Goal: Task Accomplishment & Management: Manage account settings

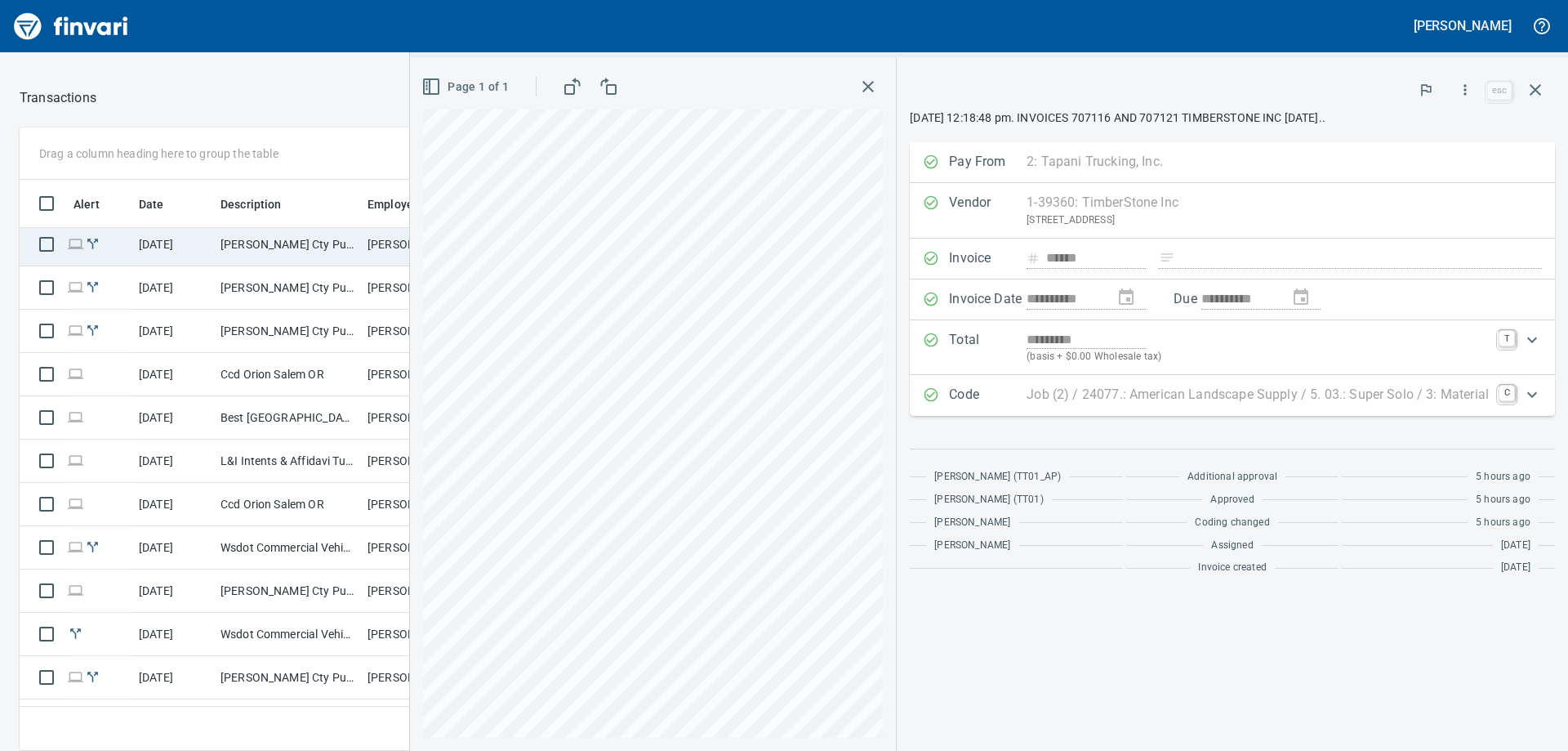
scroll to position [572, 0]
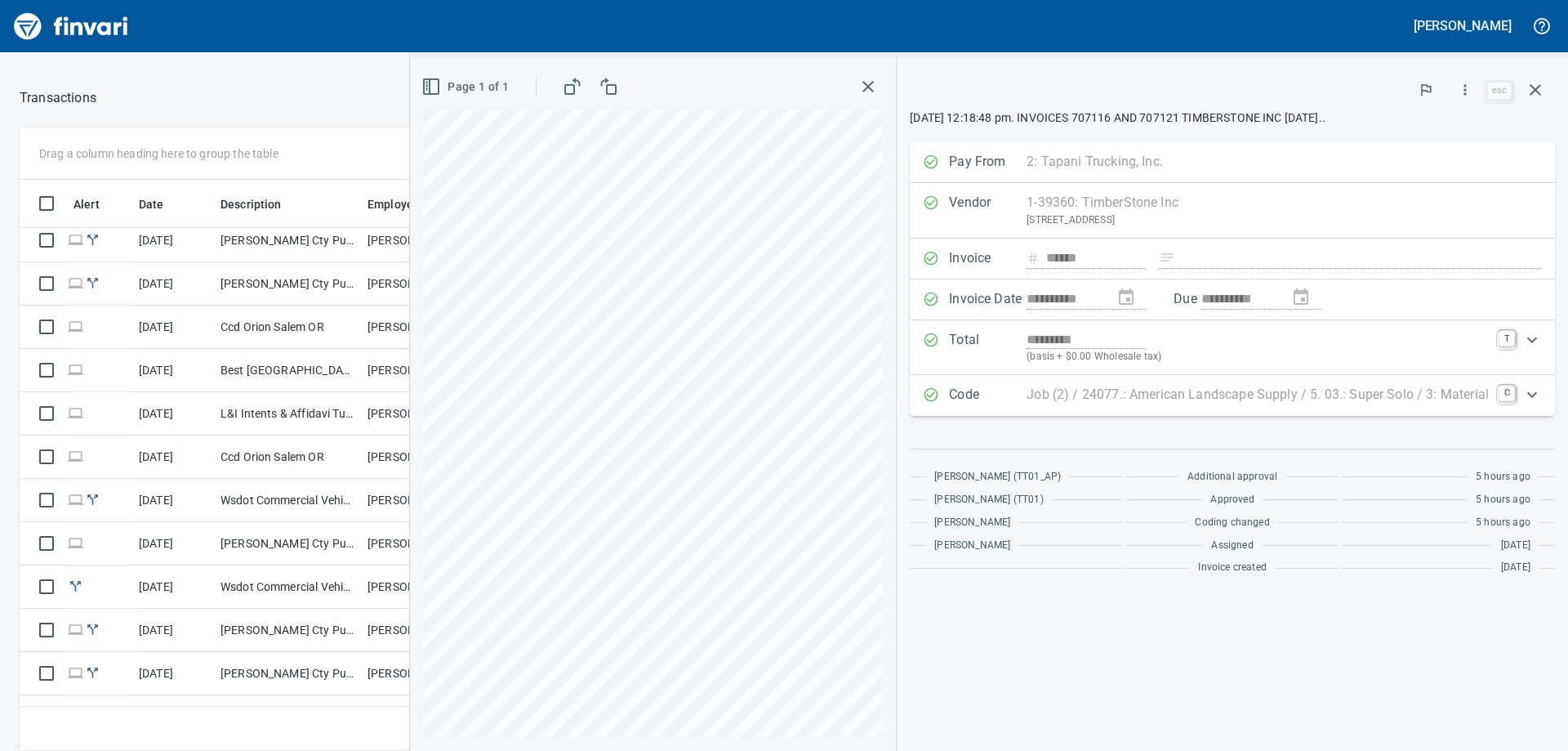
click at [874, 87] on icon "button" at bounding box center [868, 87] width 20 height 20
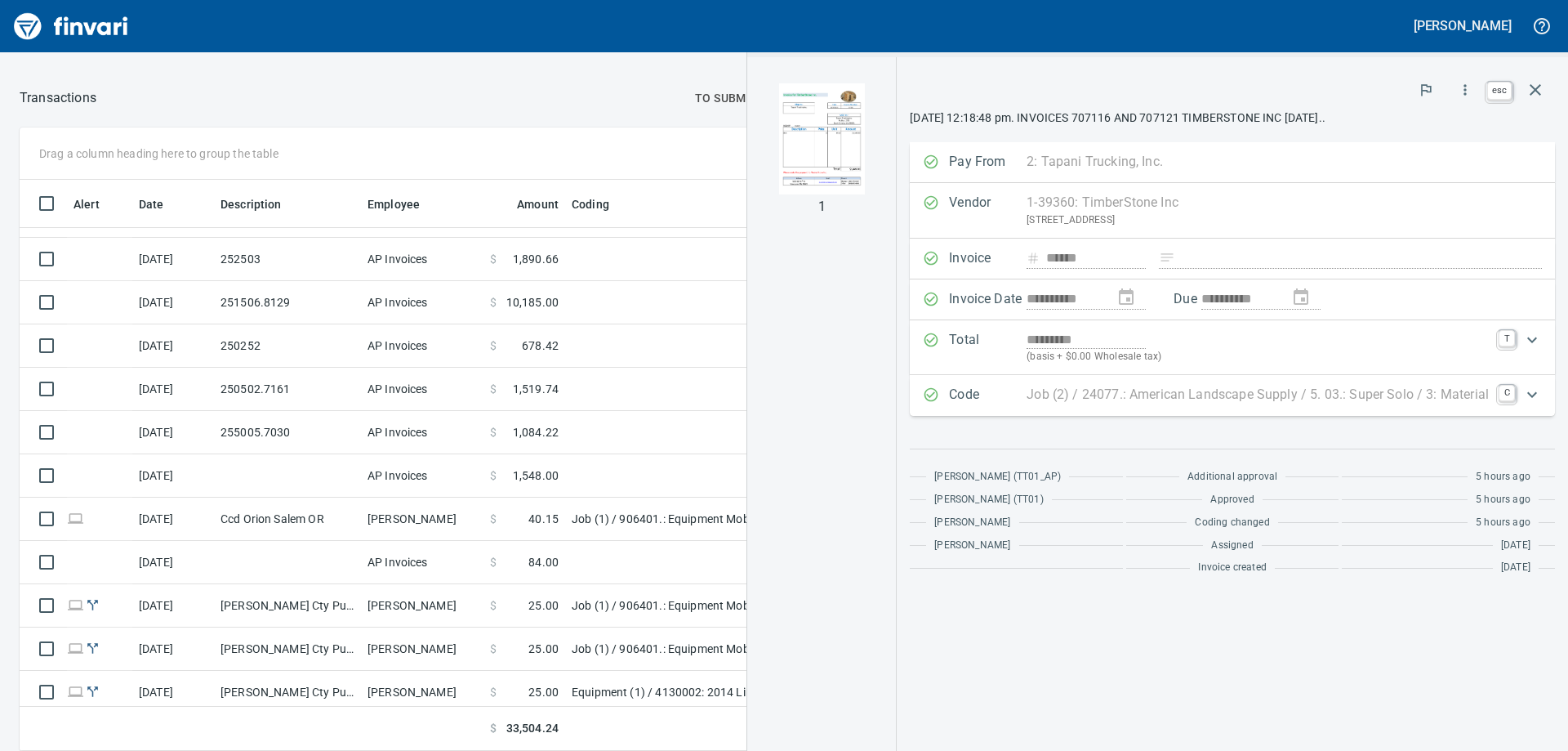
scroll to position [559, 1084]
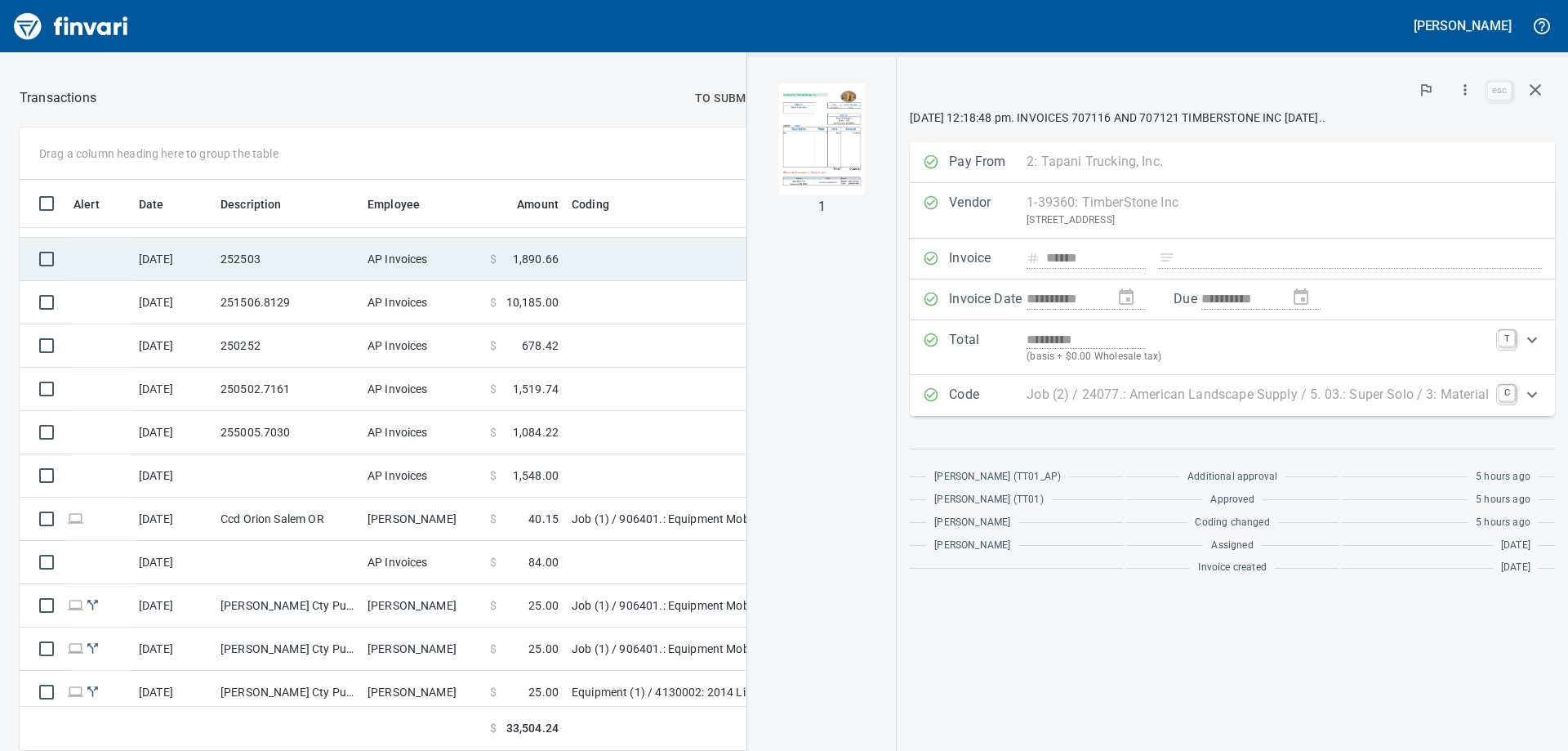
click at [296, 260] on td "252503" at bounding box center [288, 260] width 147 height 43
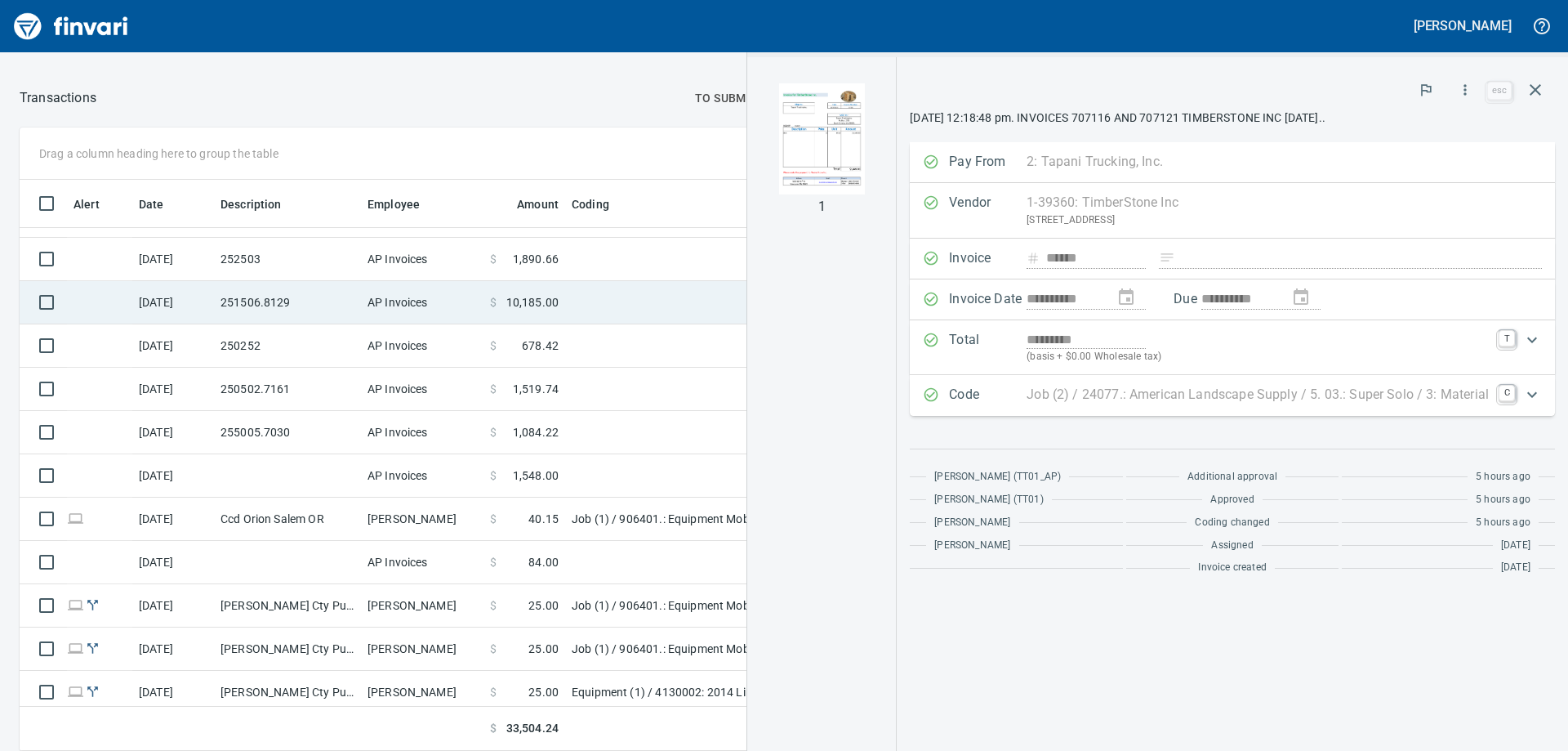
click at [314, 293] on td "251506.8129" at bounding box center [288, 303] width 147 height 43
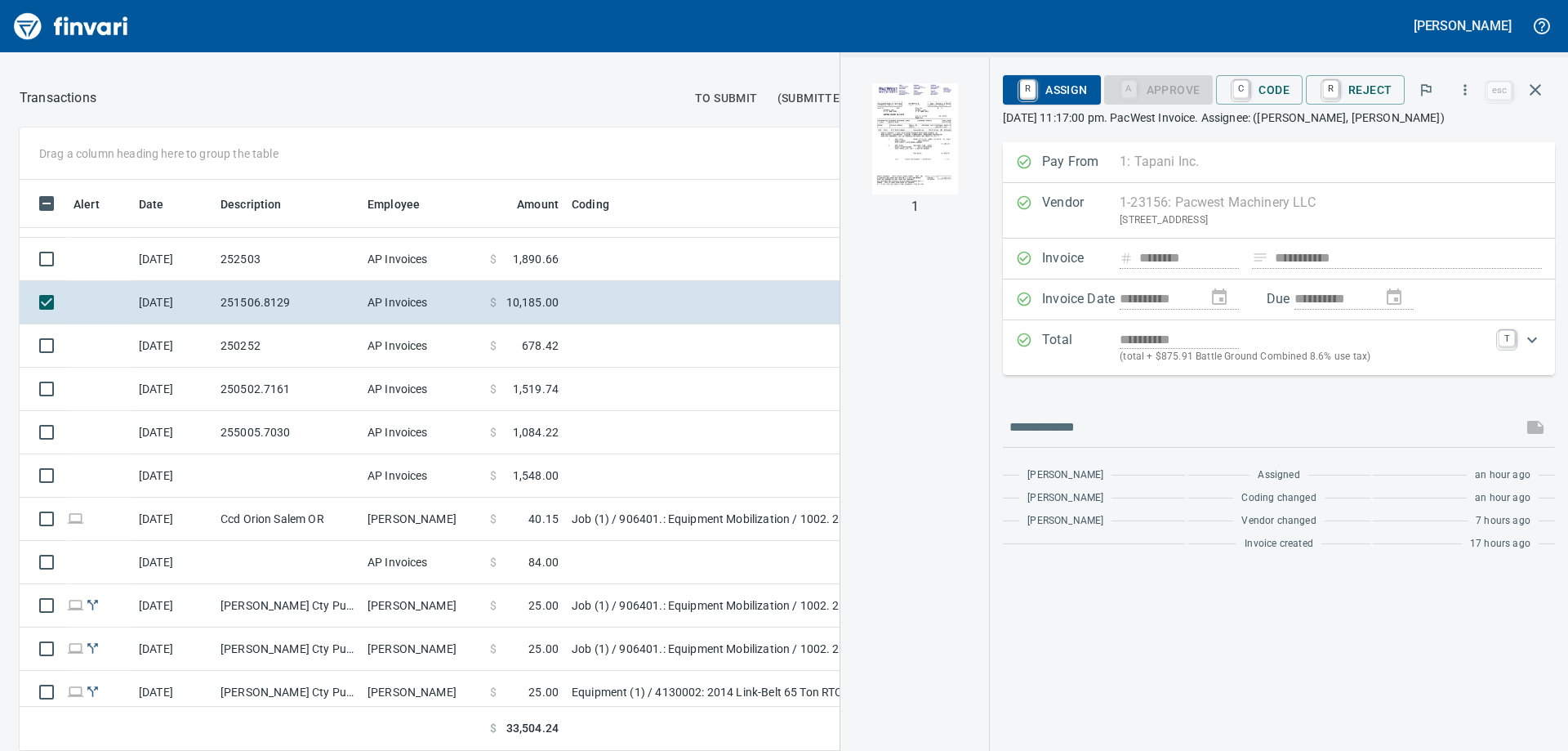
click at [924, 144] on img "button" at bounding box center [915, 139] width 111 height 111
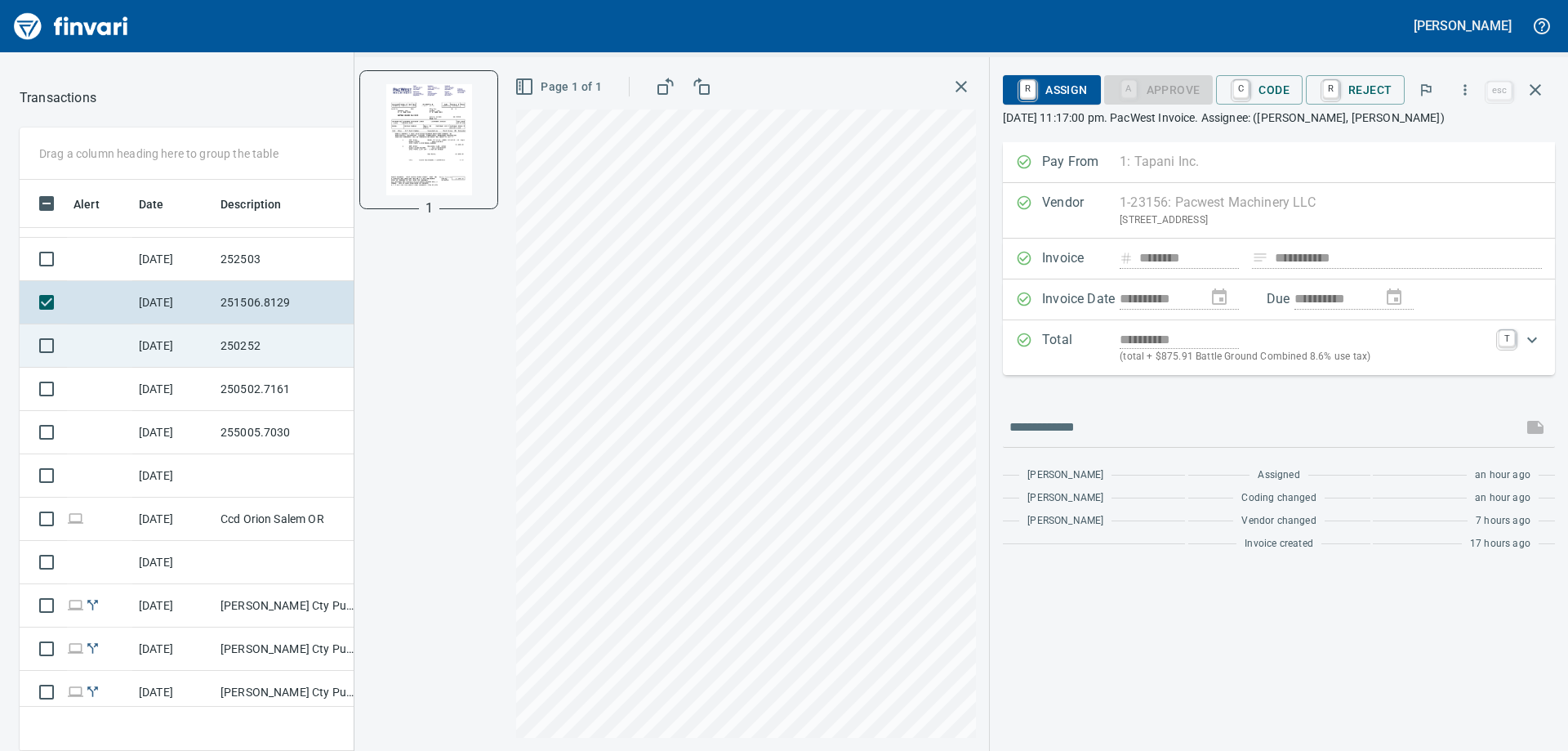
click at [298, 342] on td "250252" at bounding box center [288, 346] width 147 height 43
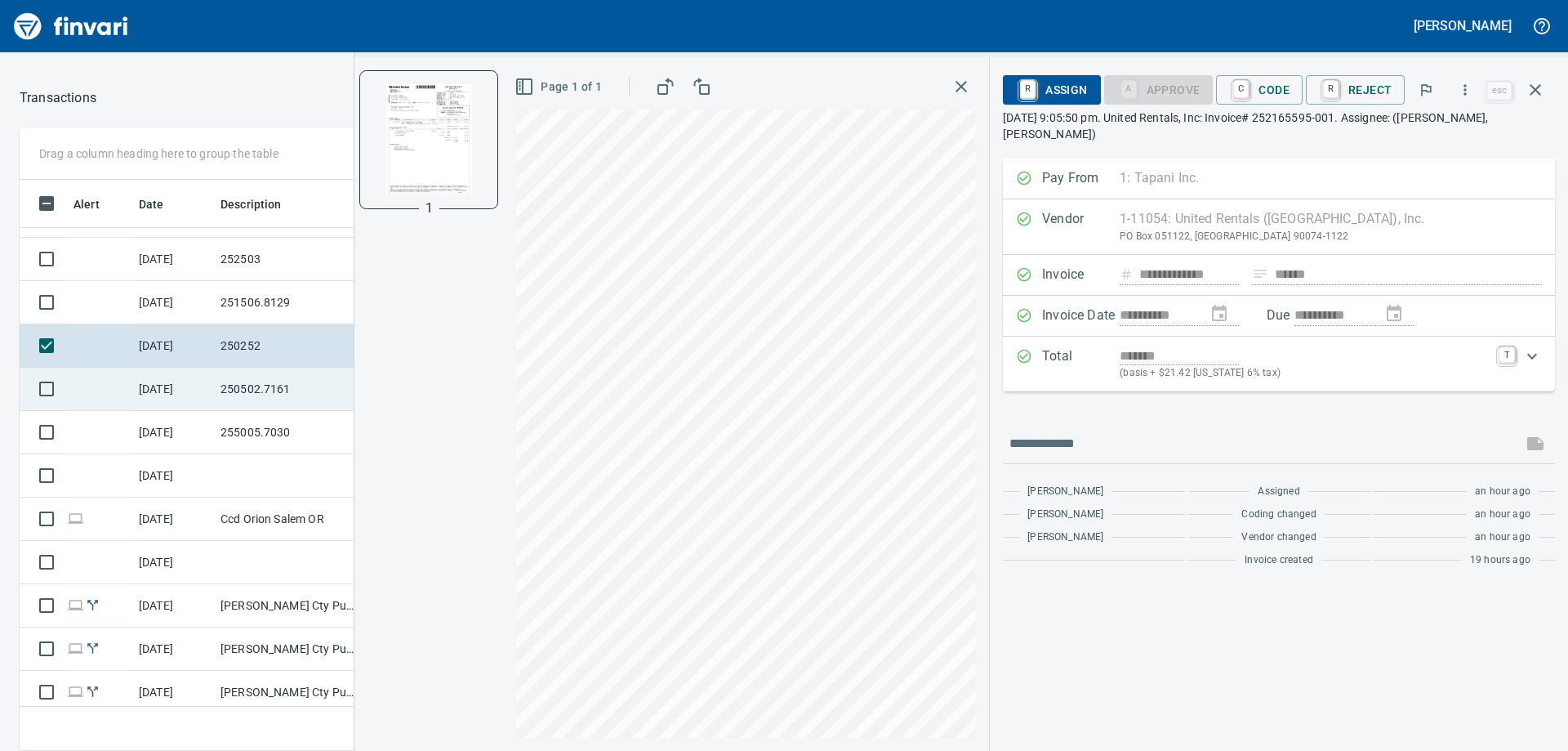
click at [297, 386] on td "250502.7161" at bounding box center [288, 389] width 147 height 43
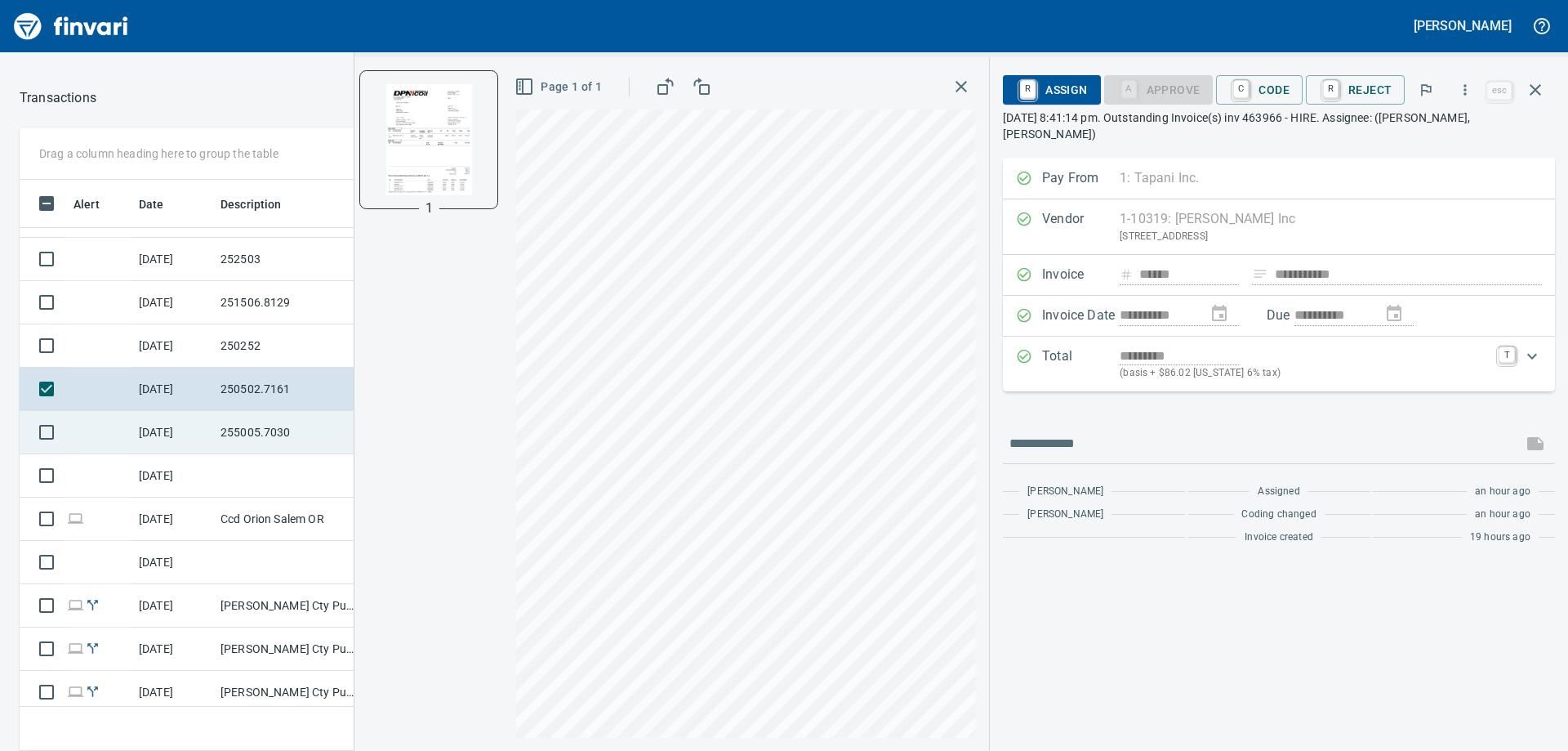
click at [285, 433] on td "255005.7030" at bounding box center [288, 433] width 147 height 43
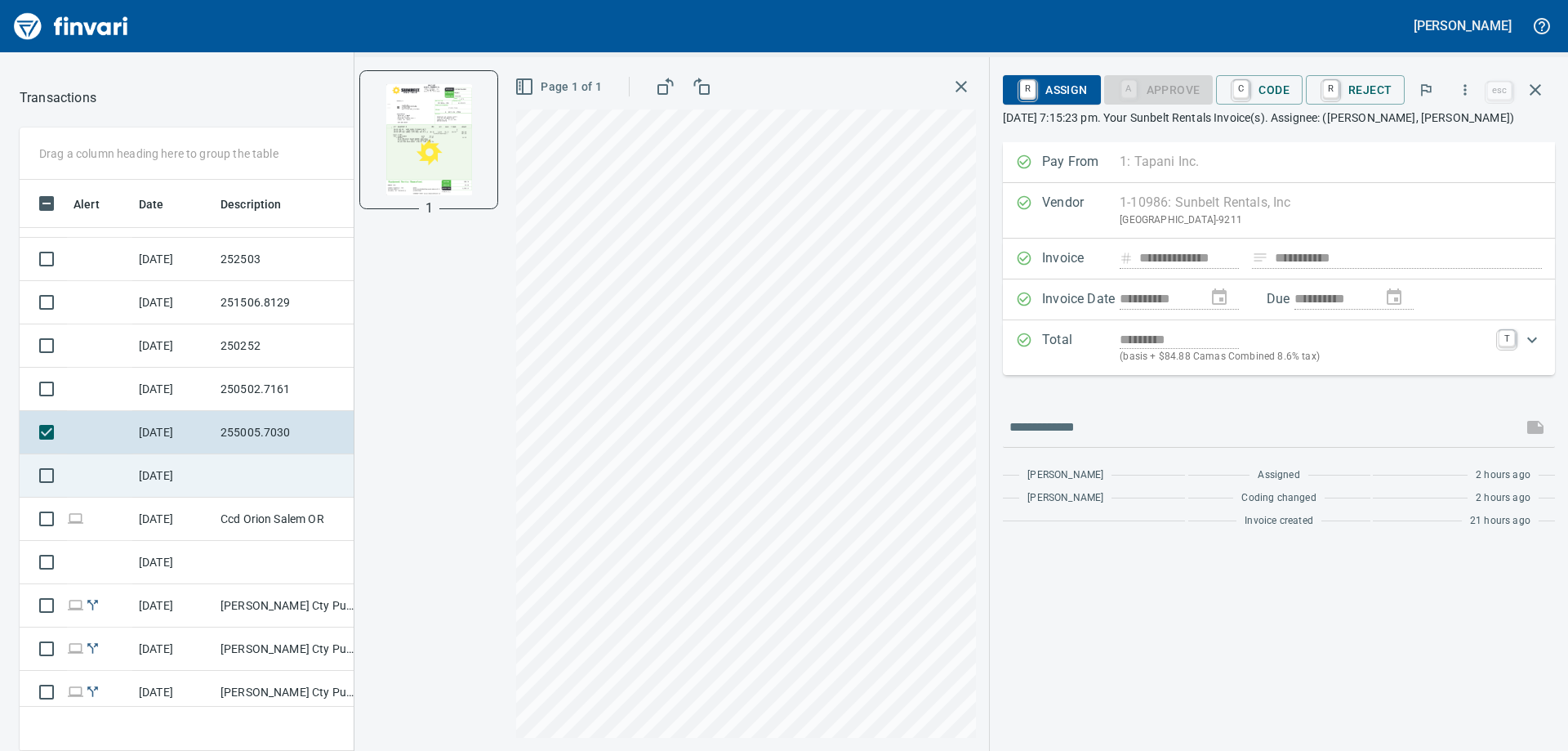
click at [283, 481] on td at bounding box center [288, 476] width 147 height 43
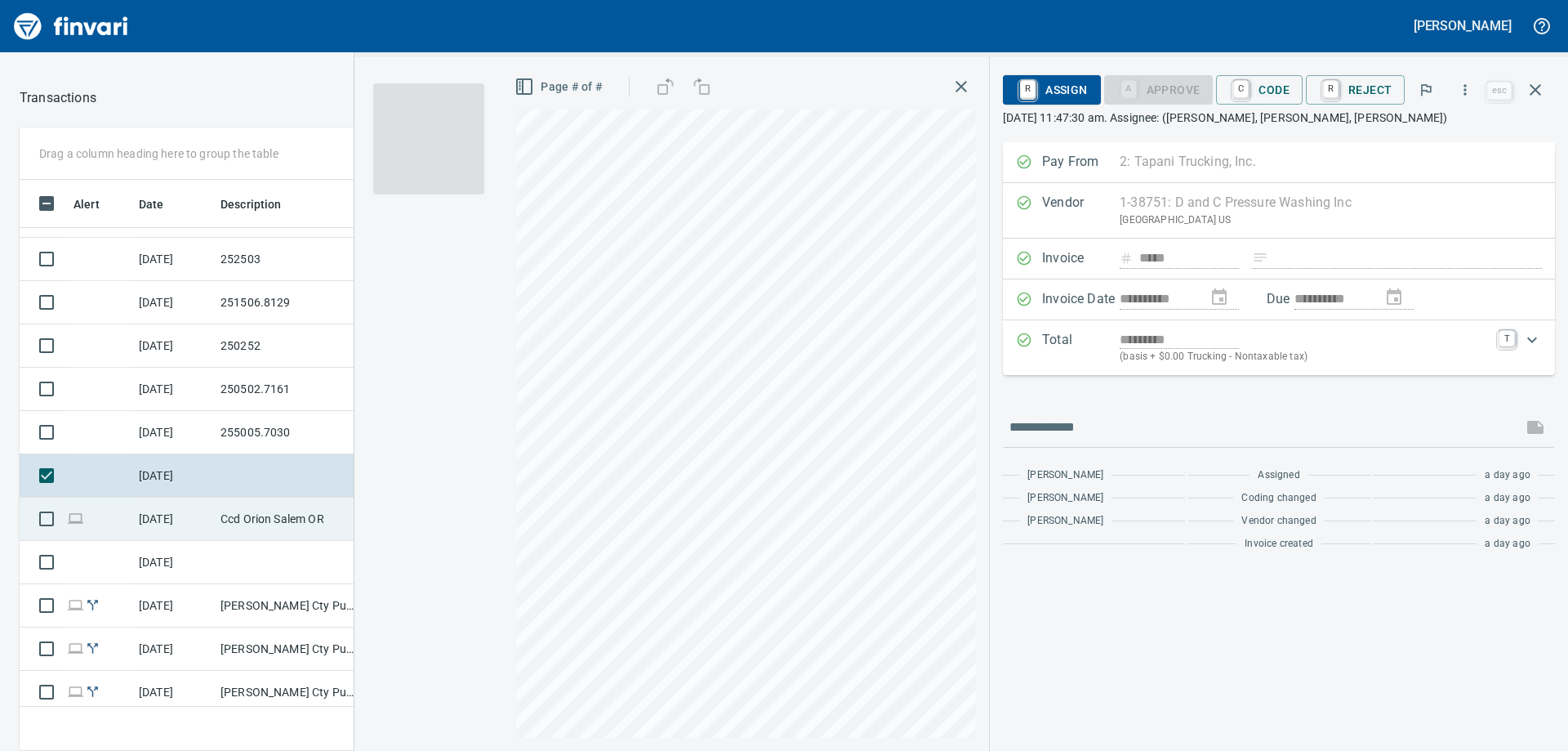
click at [279, 521] on td "Ccd Orion Salem OR" at bounding box center [288, 519] width 147 height 43
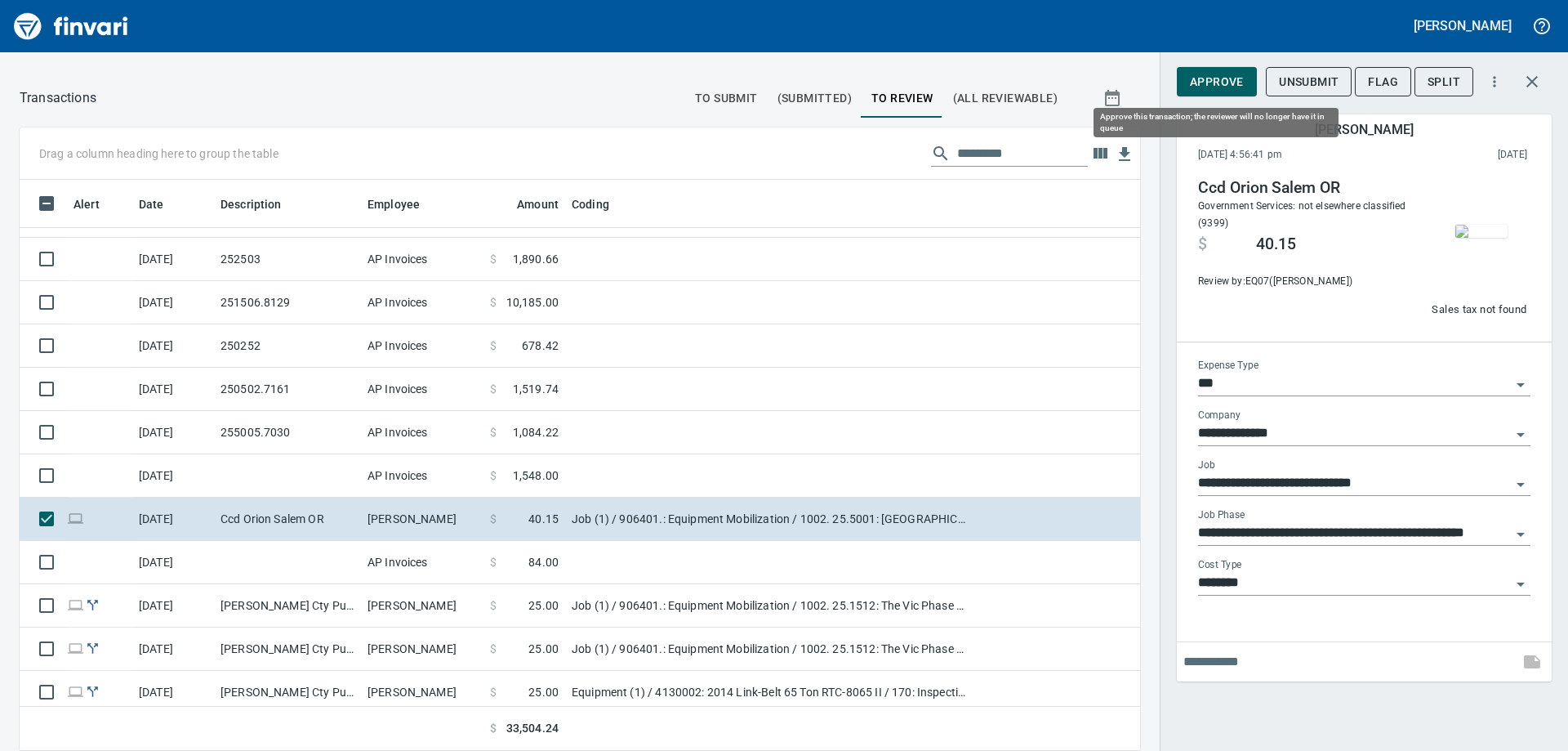
scroll to position [559, 1084]
click at [1213, 91] on span "Approve" at bounding box center [1216, 82] width 54 height 21
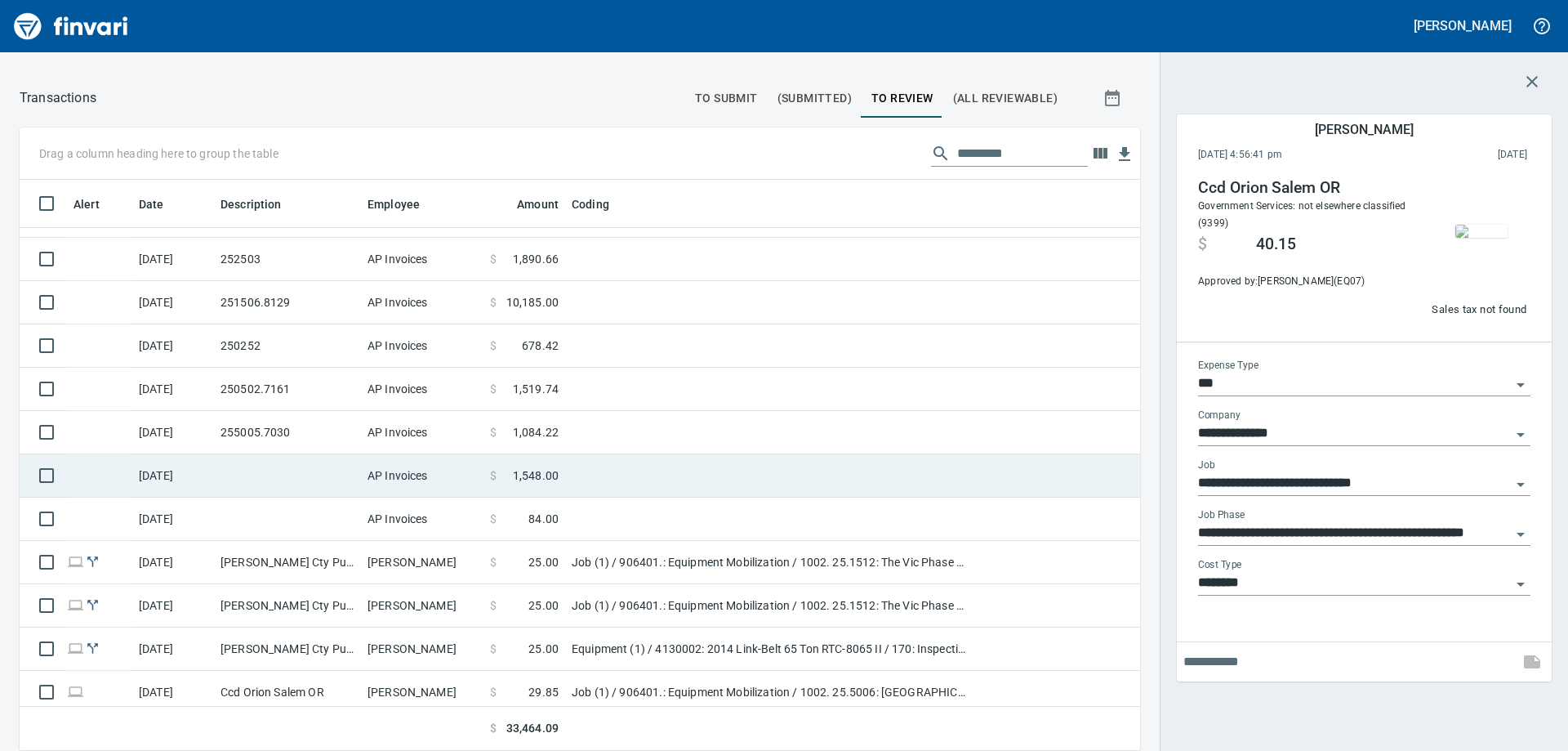
click at [317, 479] on td at bounding box center [288, 476] width 147 height 43
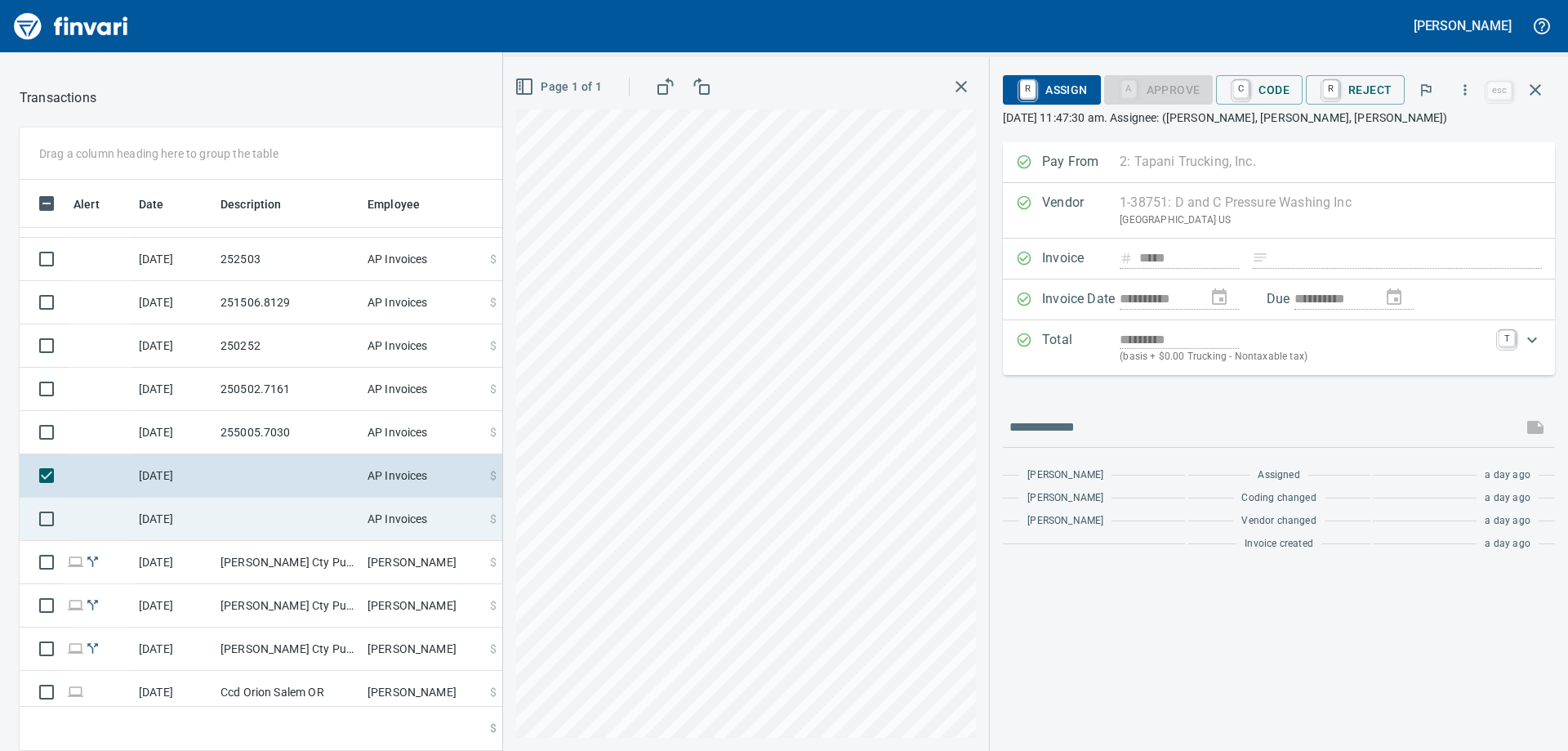
click at [314, 510] on td at bounding box center [288, 519] width 147 height 43
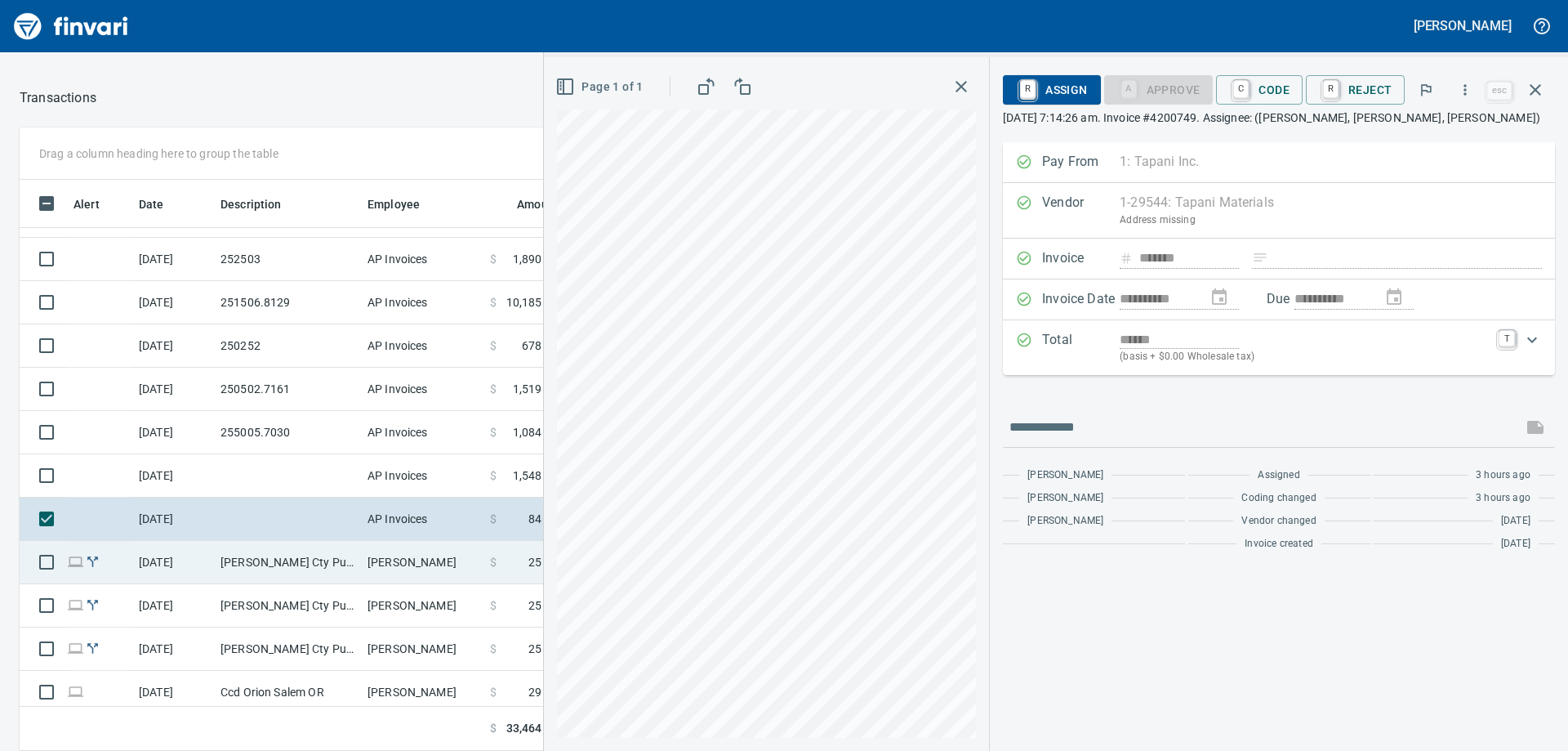
click at [302, 557] on td "[PERSON_NAME] Cty Public Works [GEOGRAPHIC_DATA] [GEOGRAPHIC_DATA] - 251512" at bounding box center [288, 562] width 147 height 43
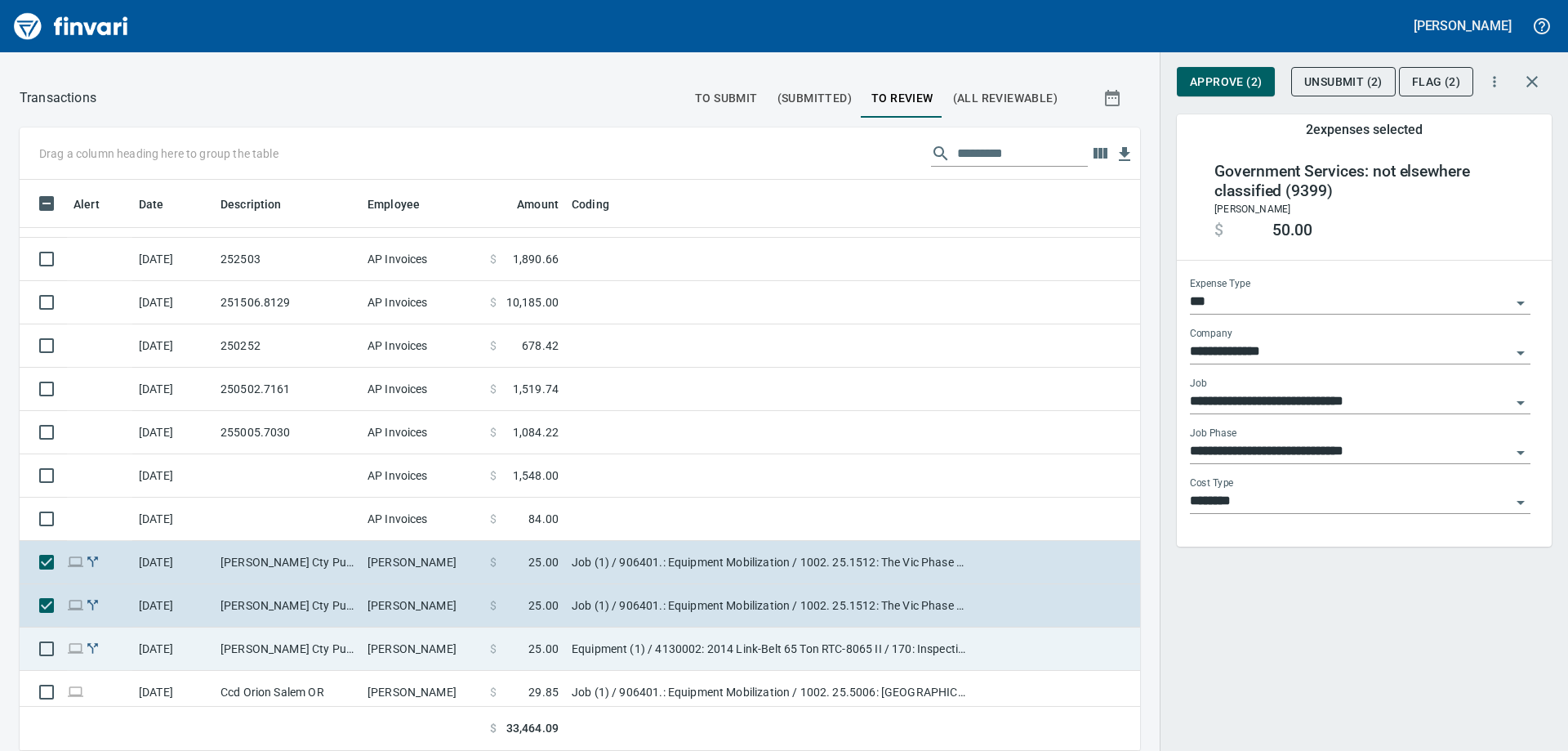
type input "**********"
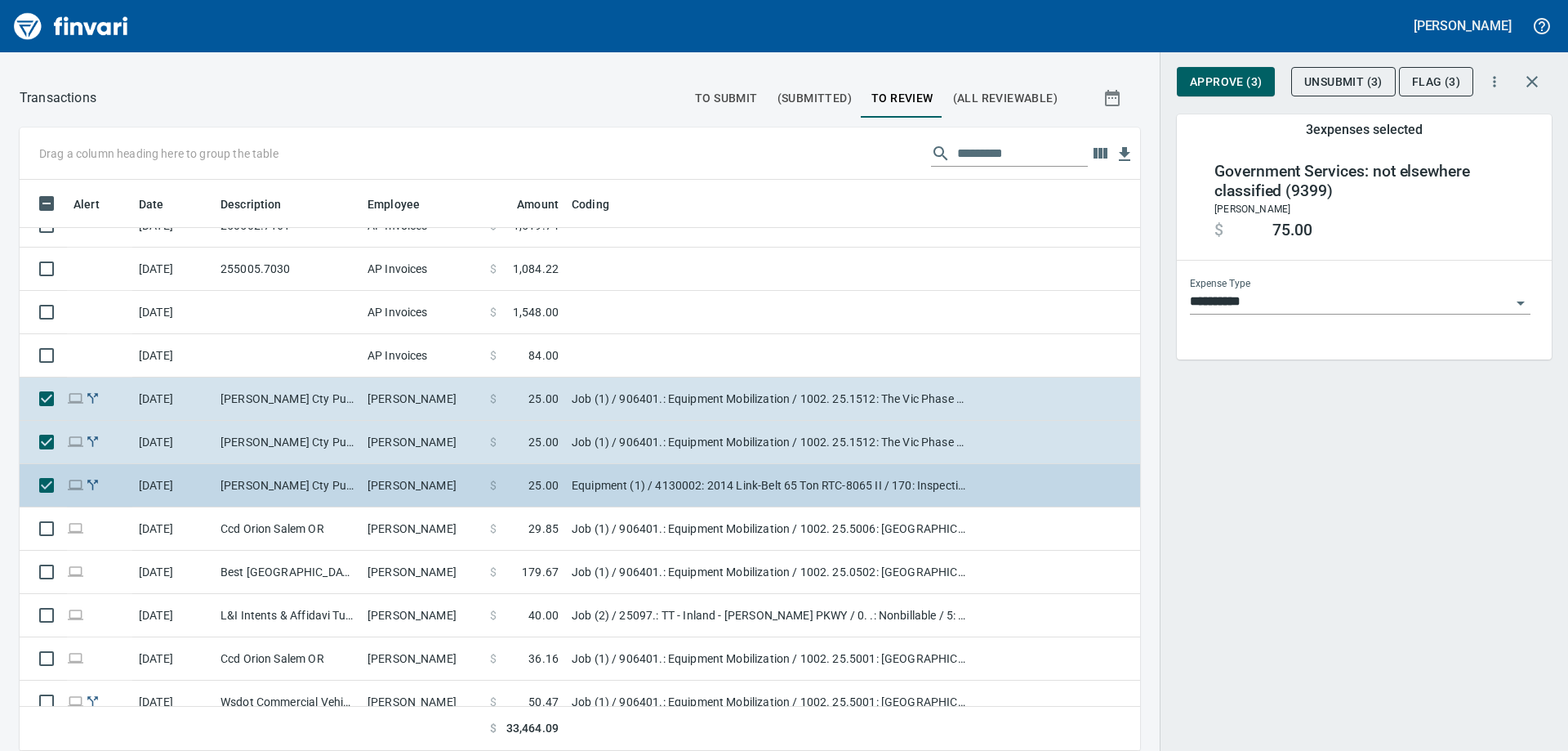
scroll to position [409, 0]
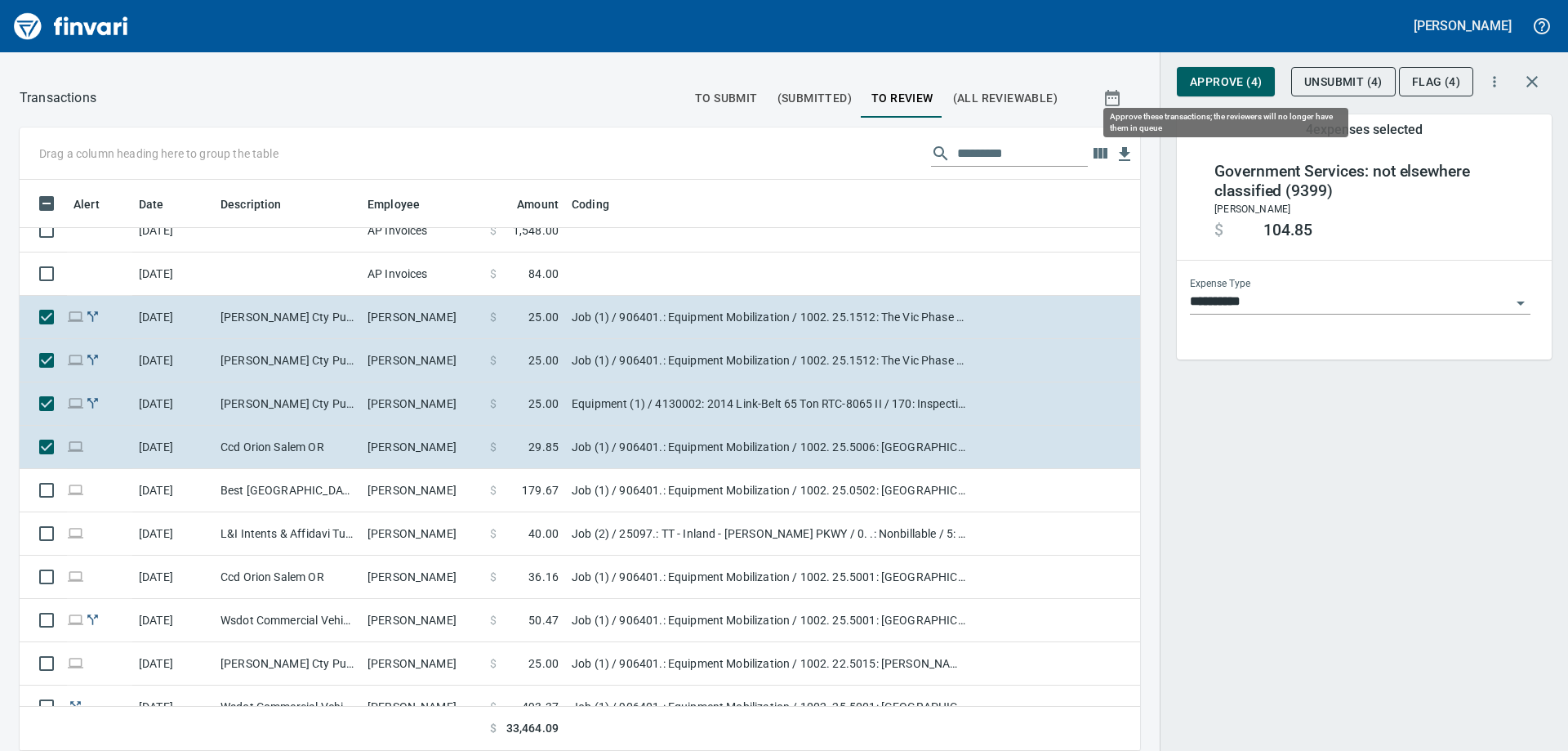
scroll to position [559, 1084]
click at [1212, 83] on span "Approve (4)" at bounding box center [1225, 82] width 72 height 21
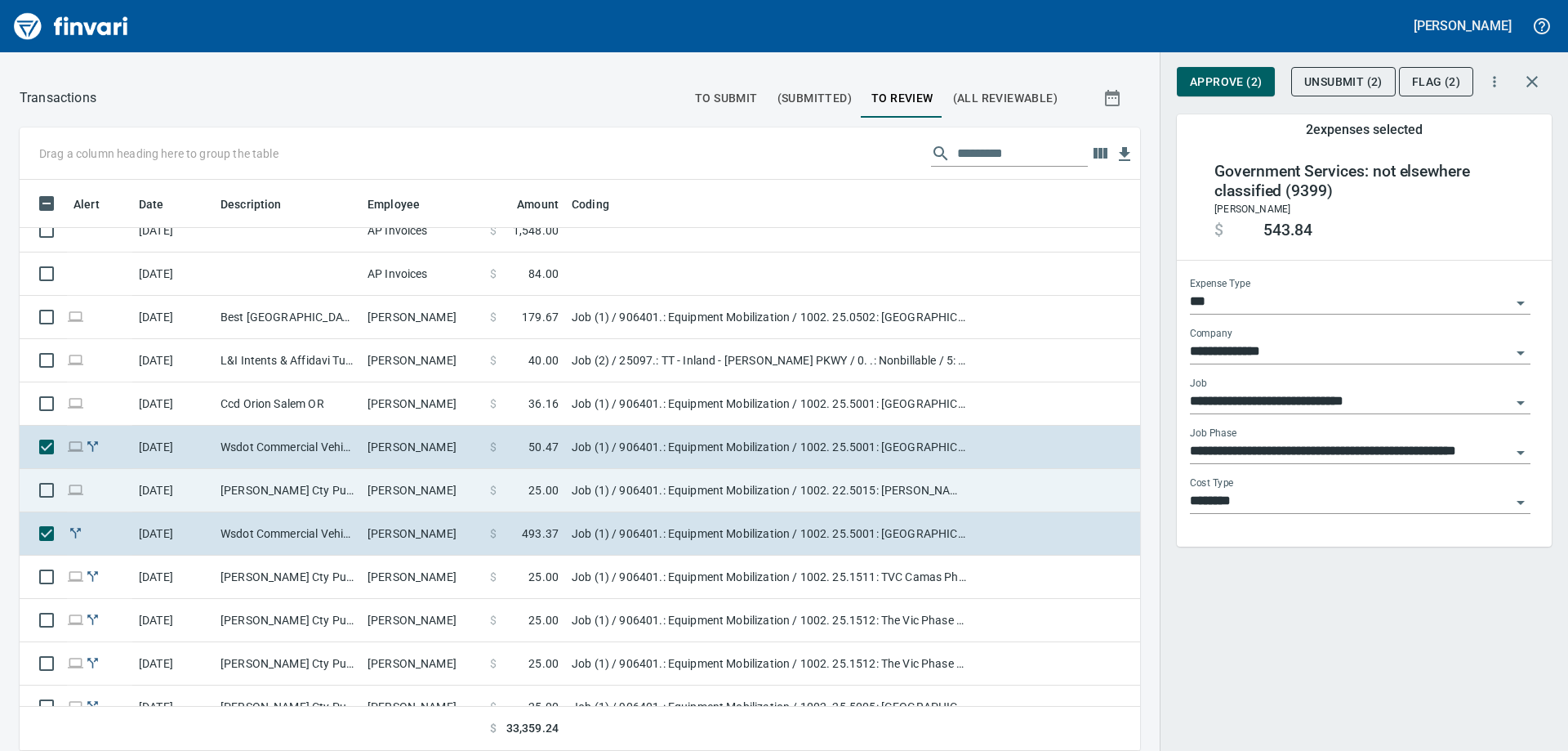
type input "**********"
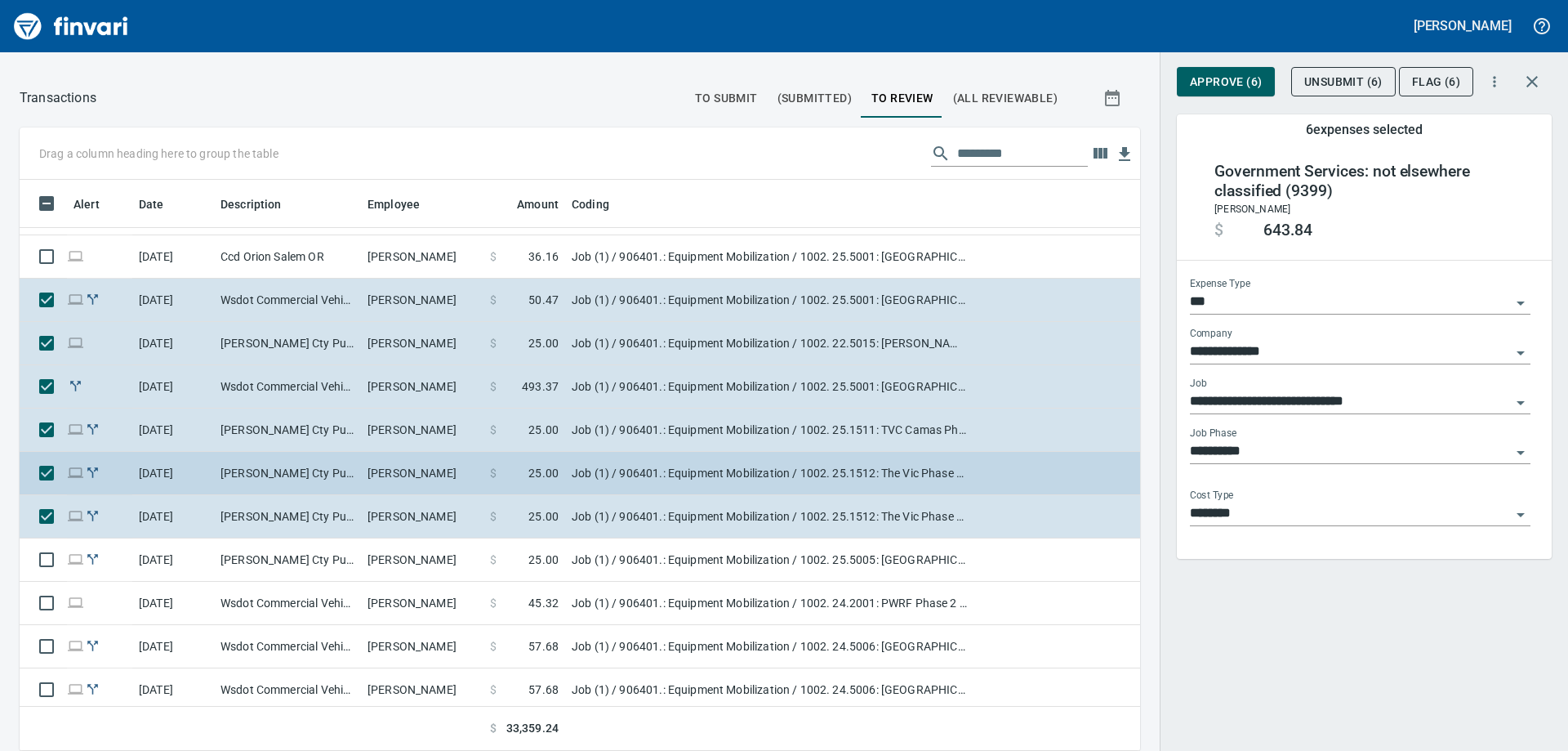
scroll to position [572, 0]
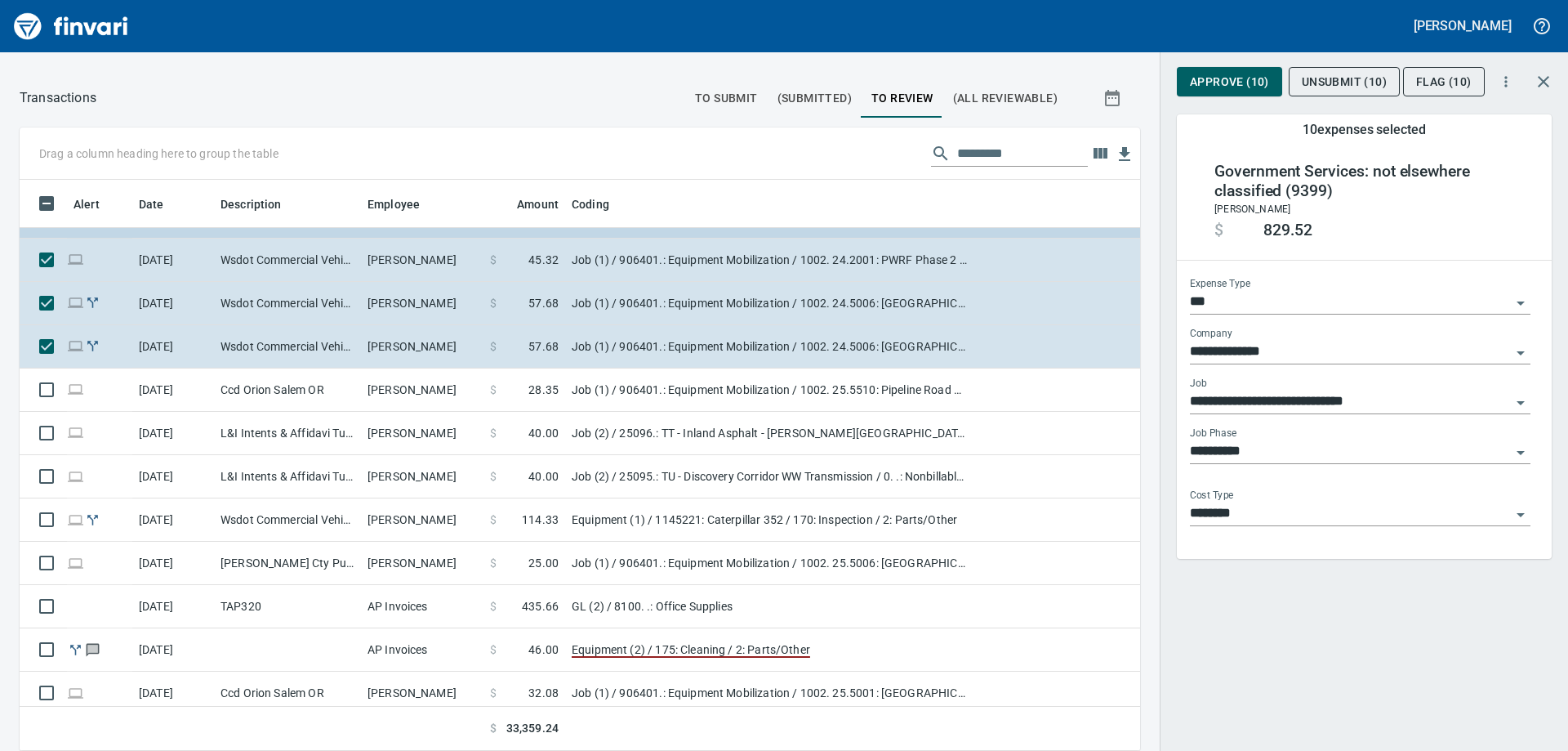
scroll to position [981, 0]
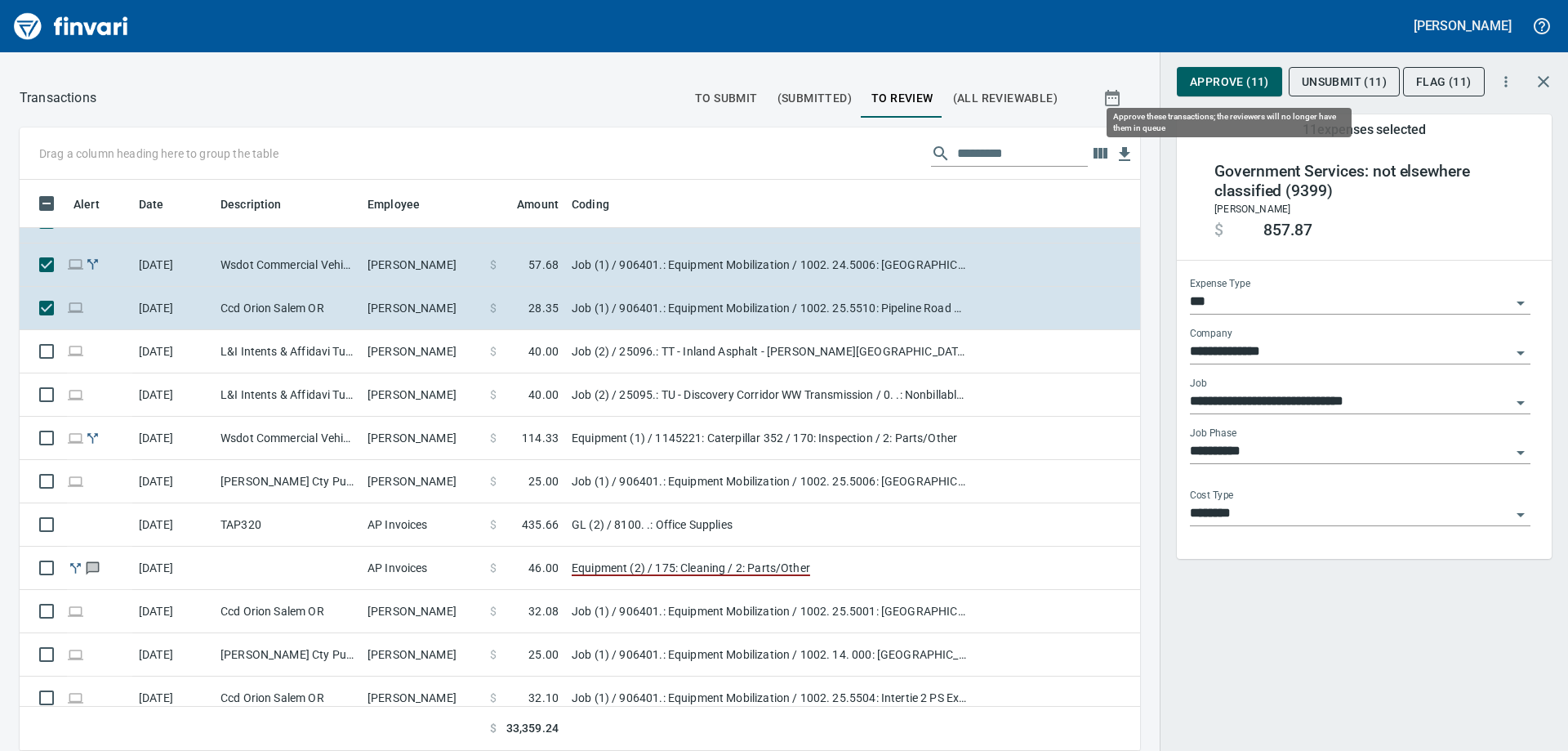
click at [1212, 84] on span "Approve (11)" at bounding box center [1229, 82] width 80 height 21
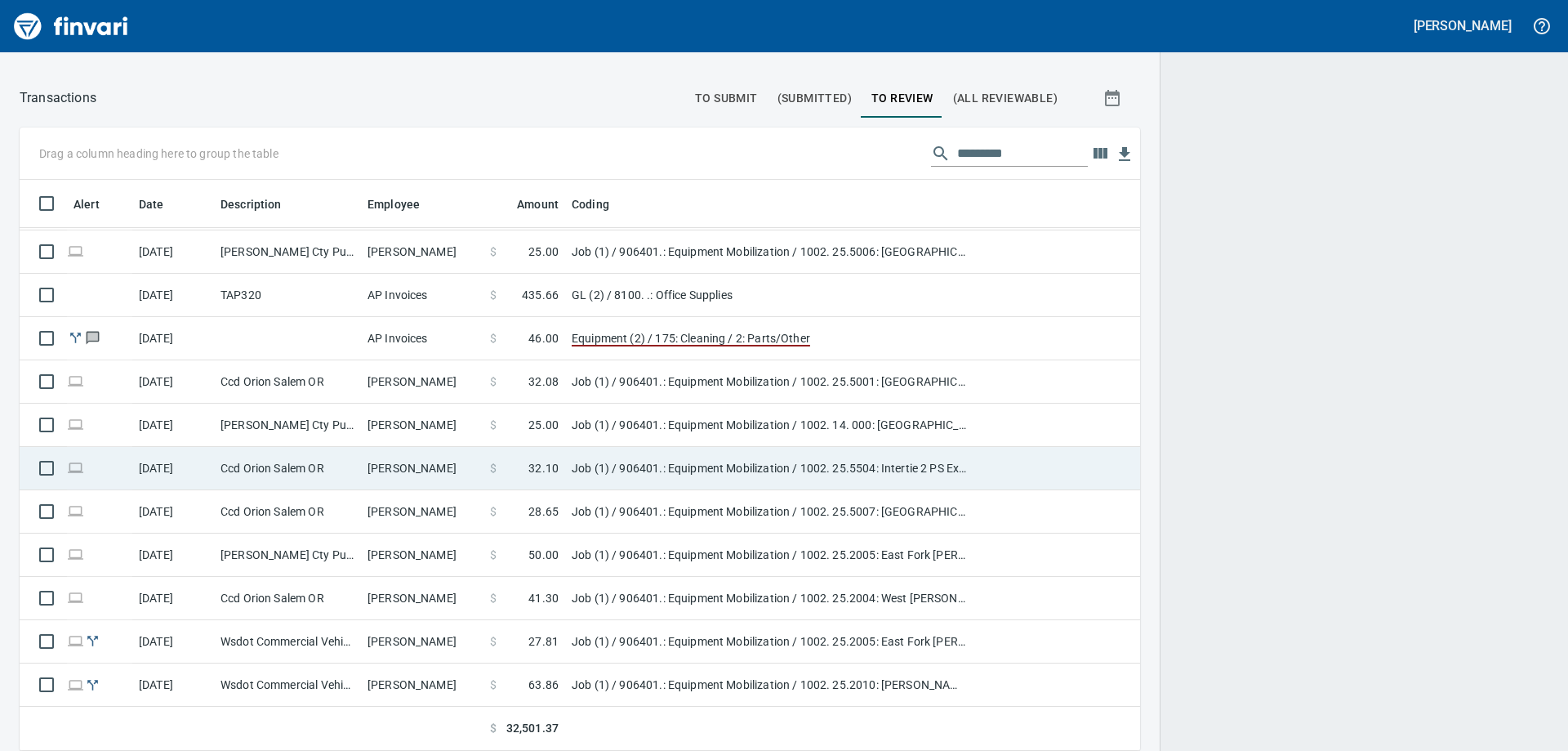
scroll to position [559, 1084]
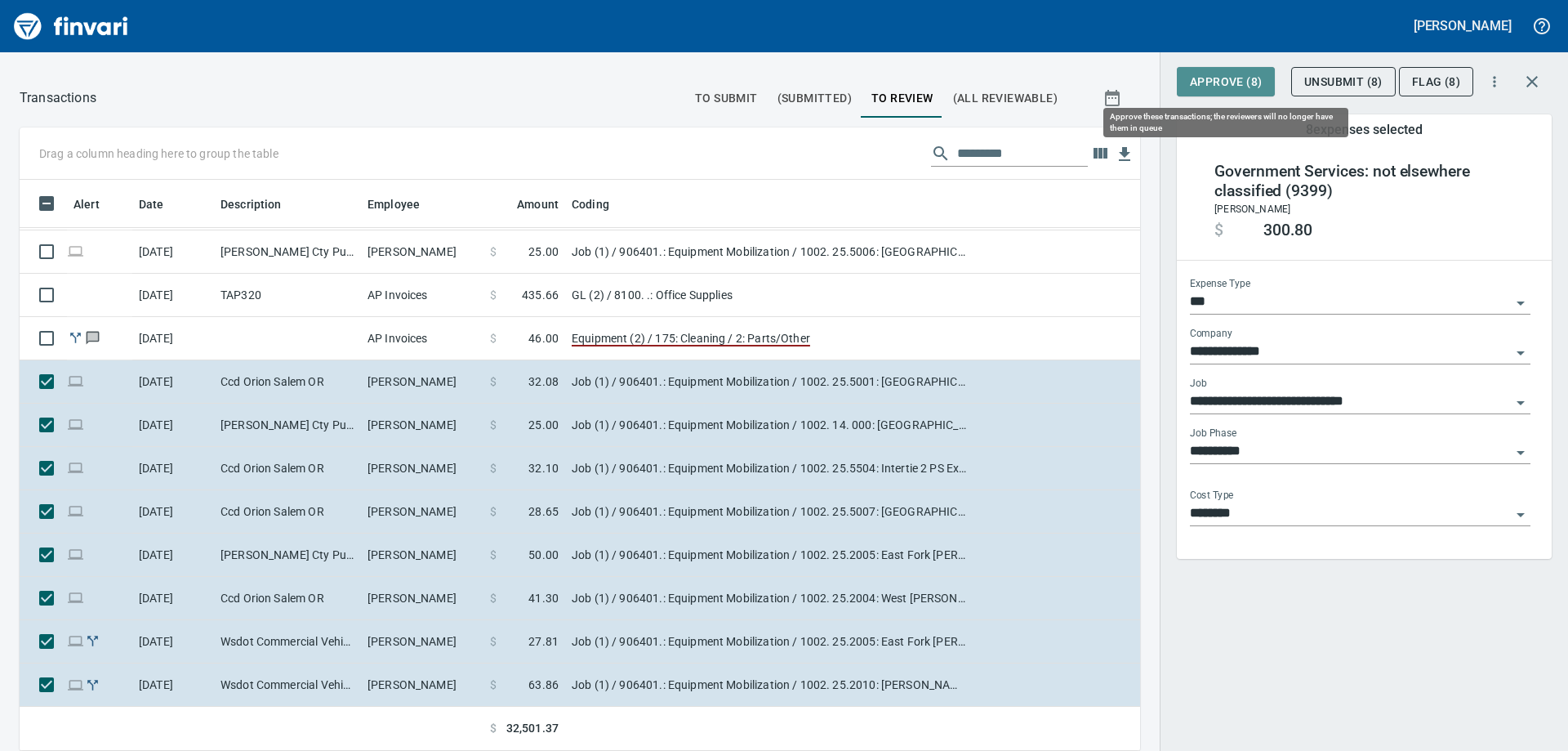
click at [1235, 87] on span "Approve (8)" at bounding box center [1225, 82] width 72 height 21
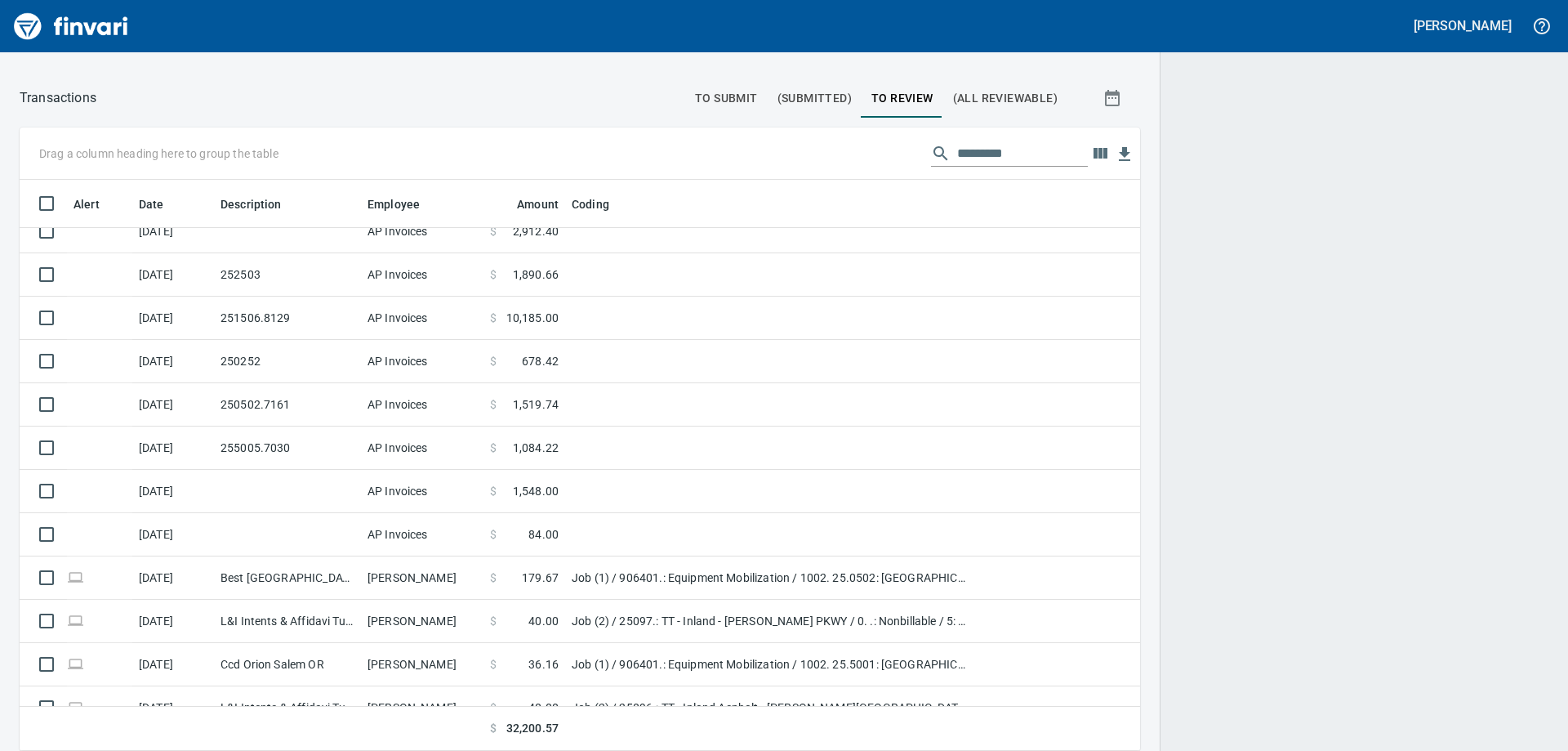
scroll to position [387, 0]
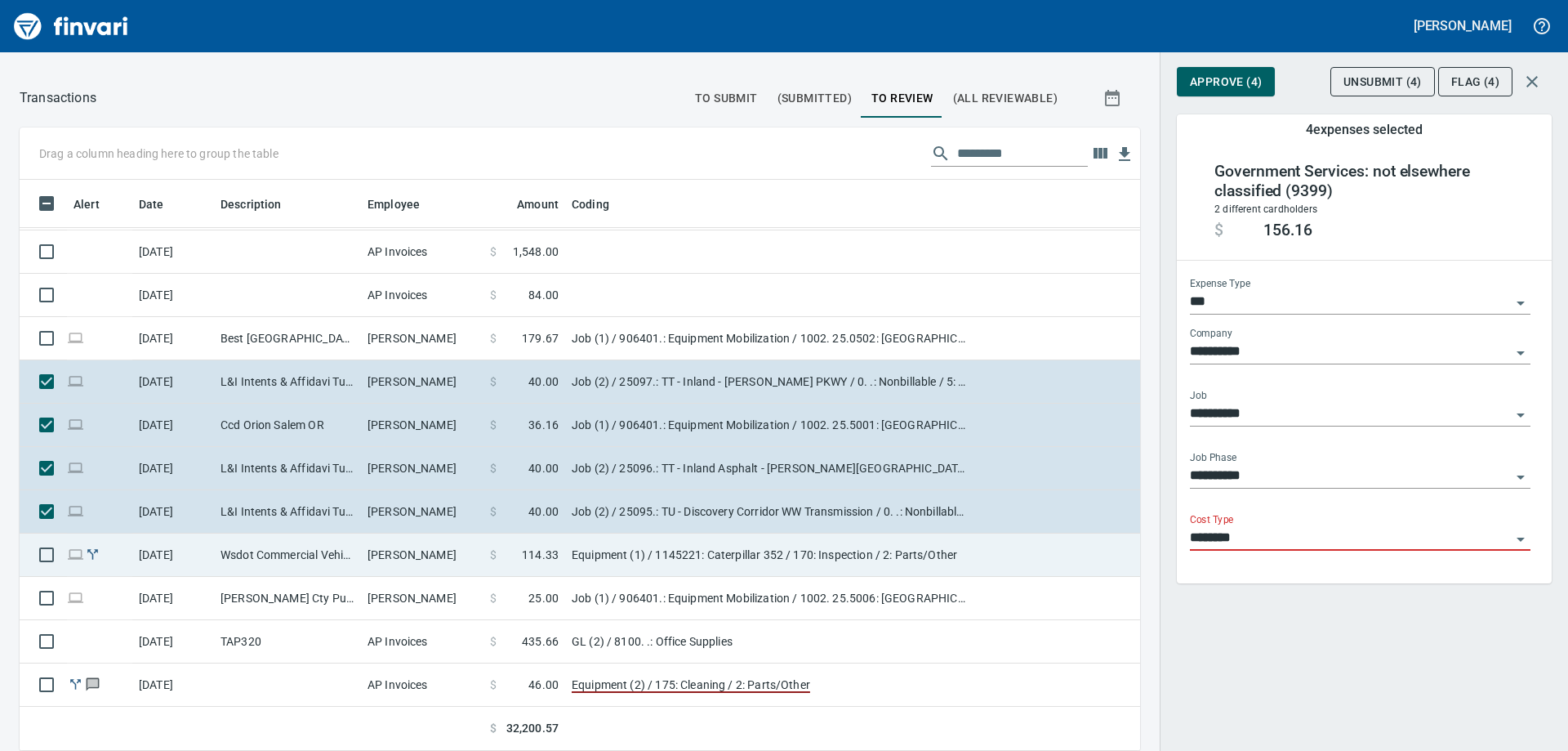
type input "**********"
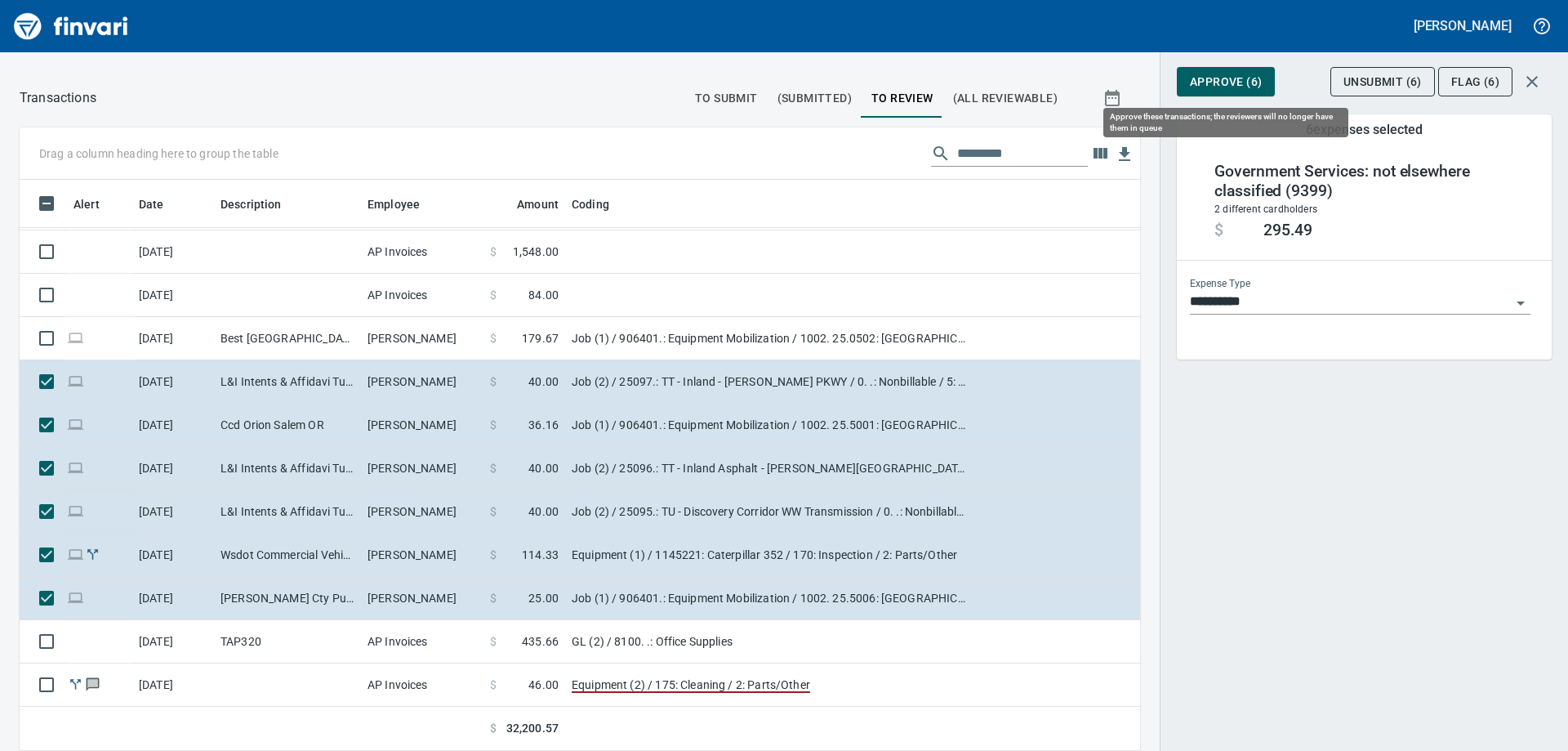
click at [1230, 83] on span "Approve (6)" at bounding box center [1225, 82] width 72 height 21
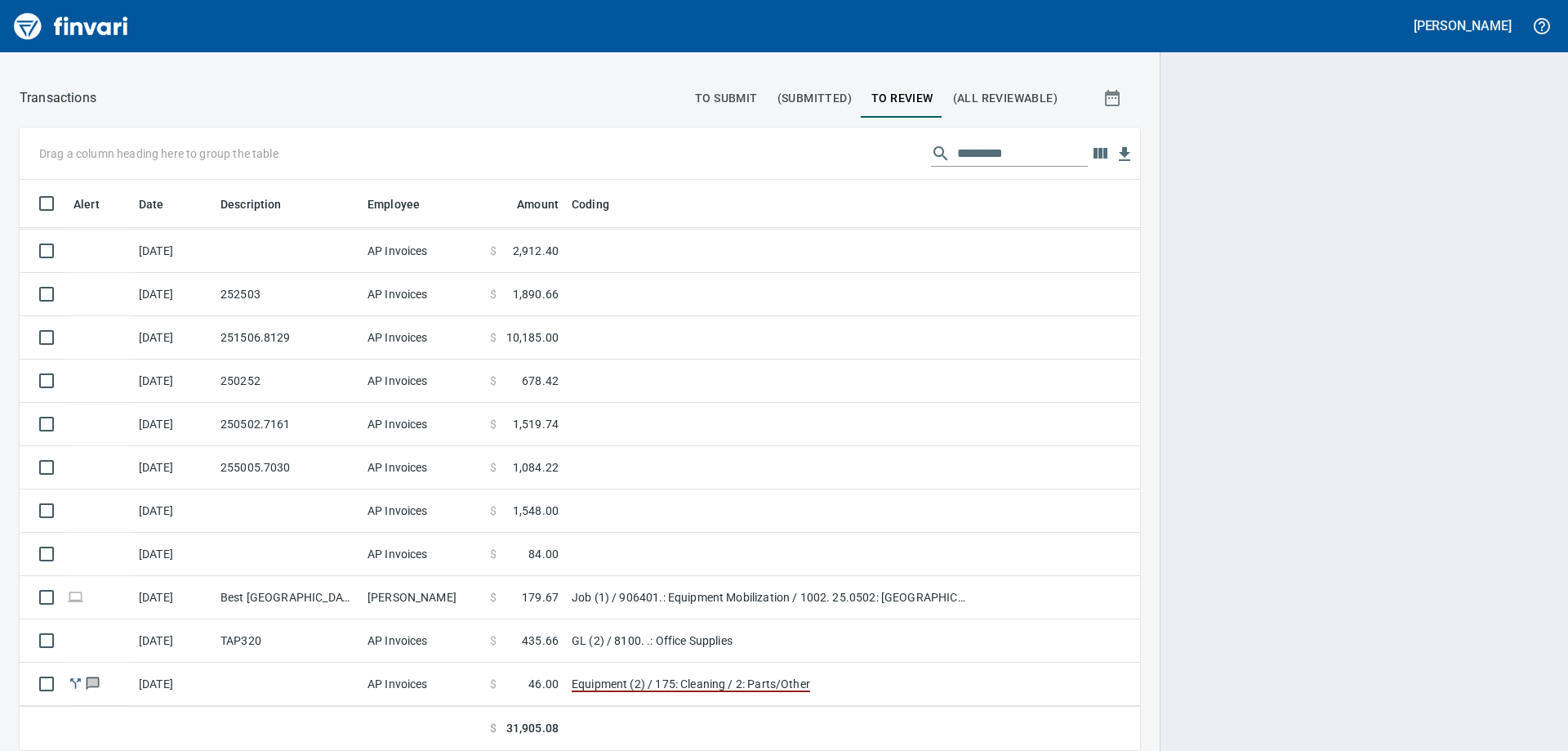
scroll to position [128, 0]
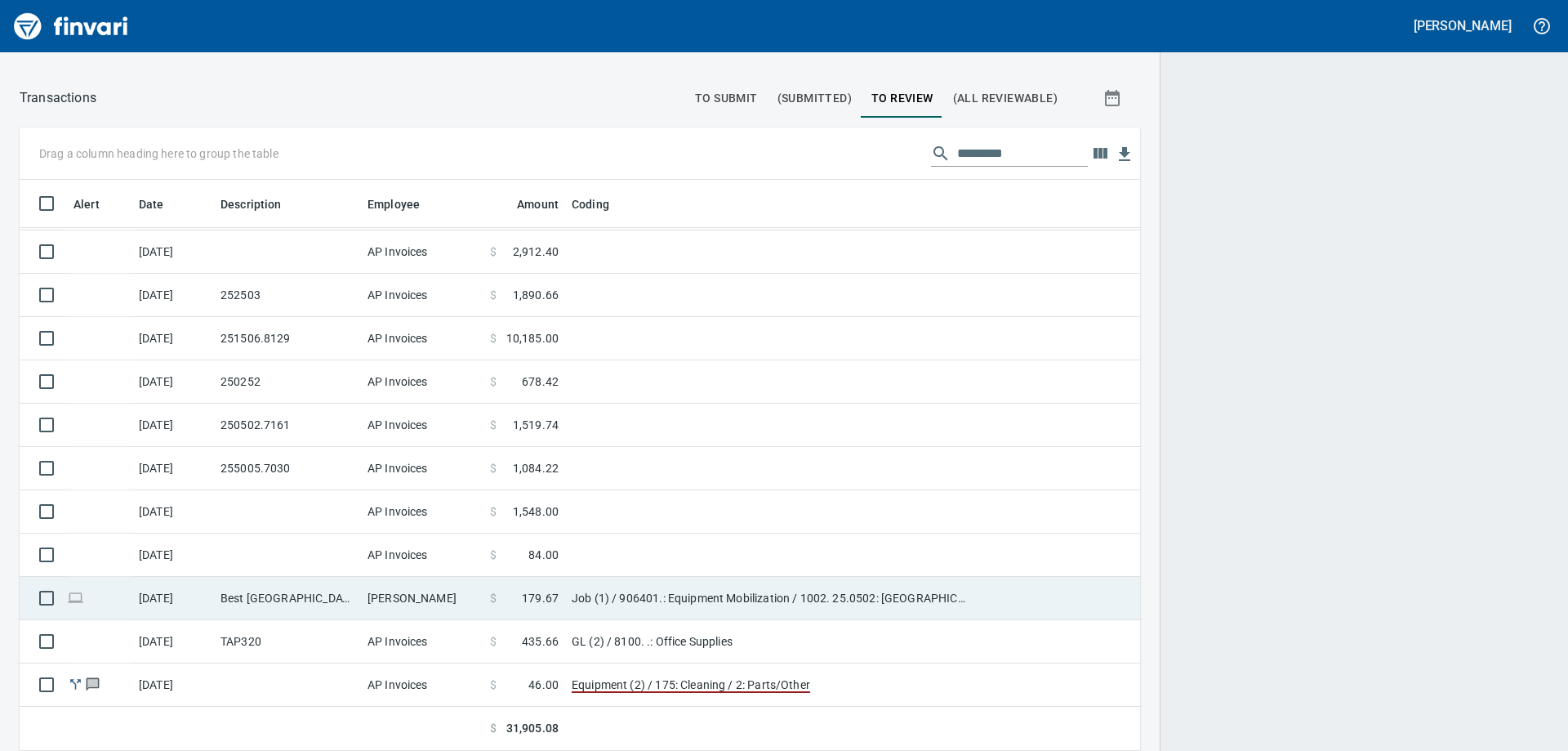
click at [458, 603] on td "[PERSON_NAME]" at bounding box center [421, 599] width 123 height 43
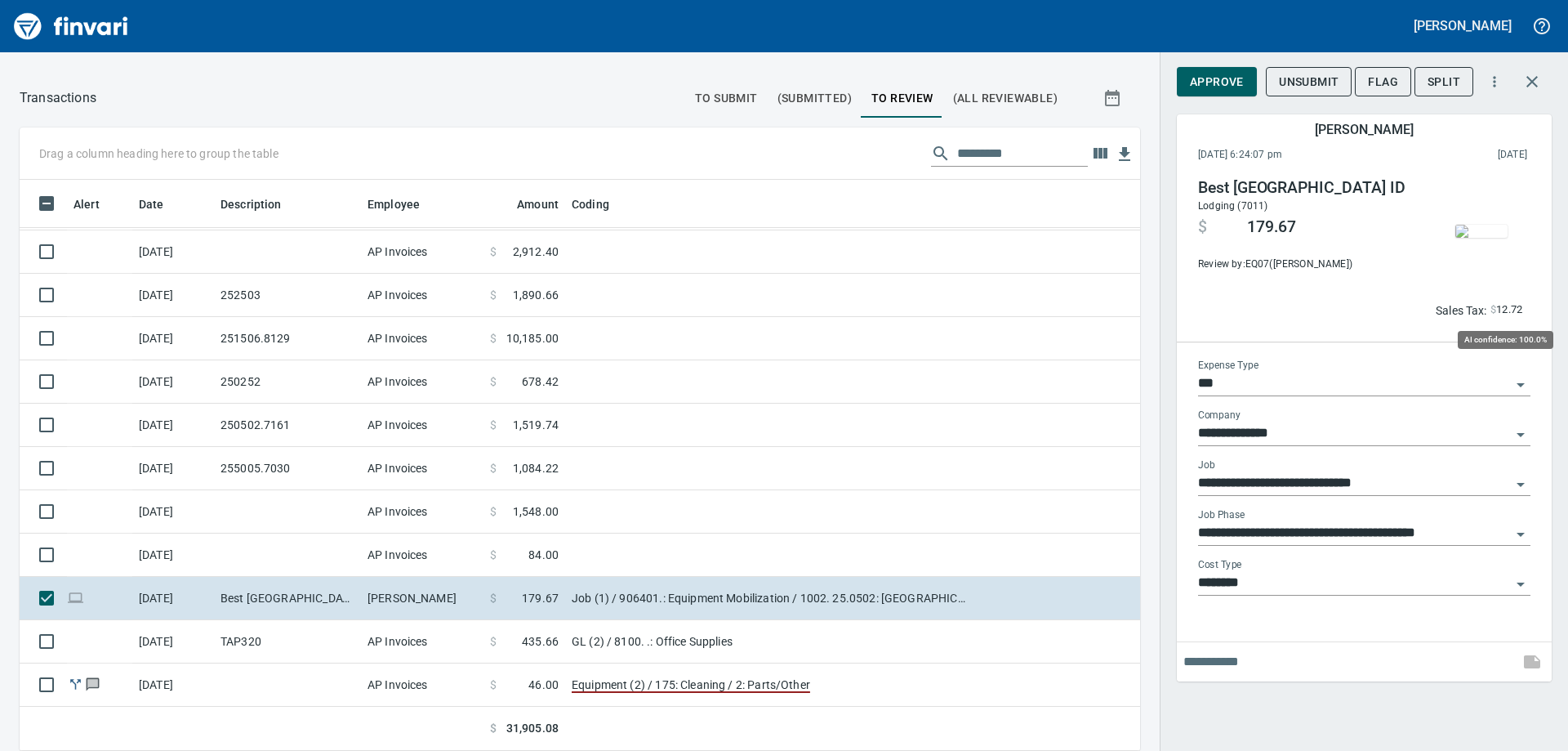
scroll to position [559, 1084]
click at [1490, 225] on img "button" at bounding box center [1482, 231] width 52 height 13
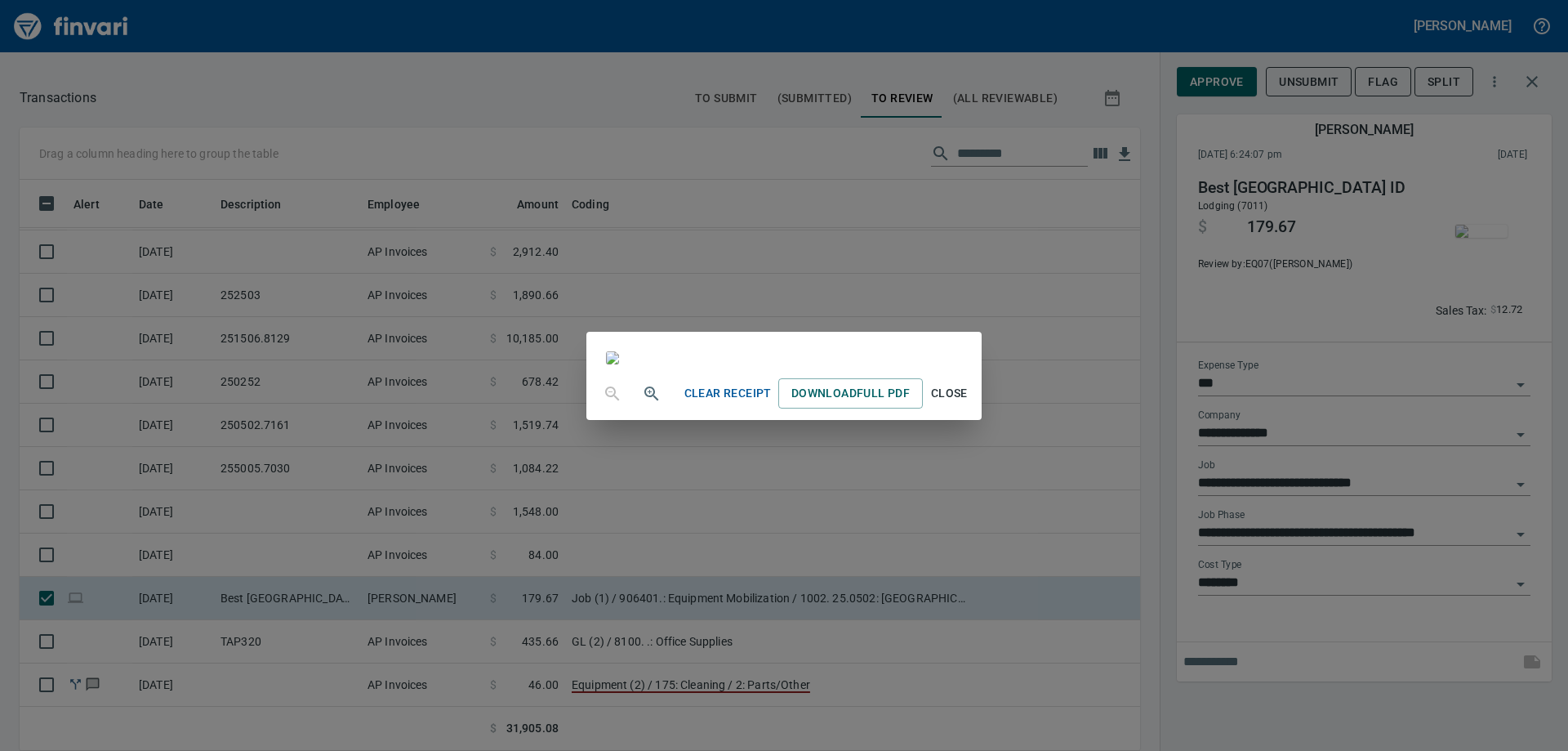
scroll to position [0, 0]
click at [969, 404] on span "Close" at bounding box center [949, 393] width 39 height 21
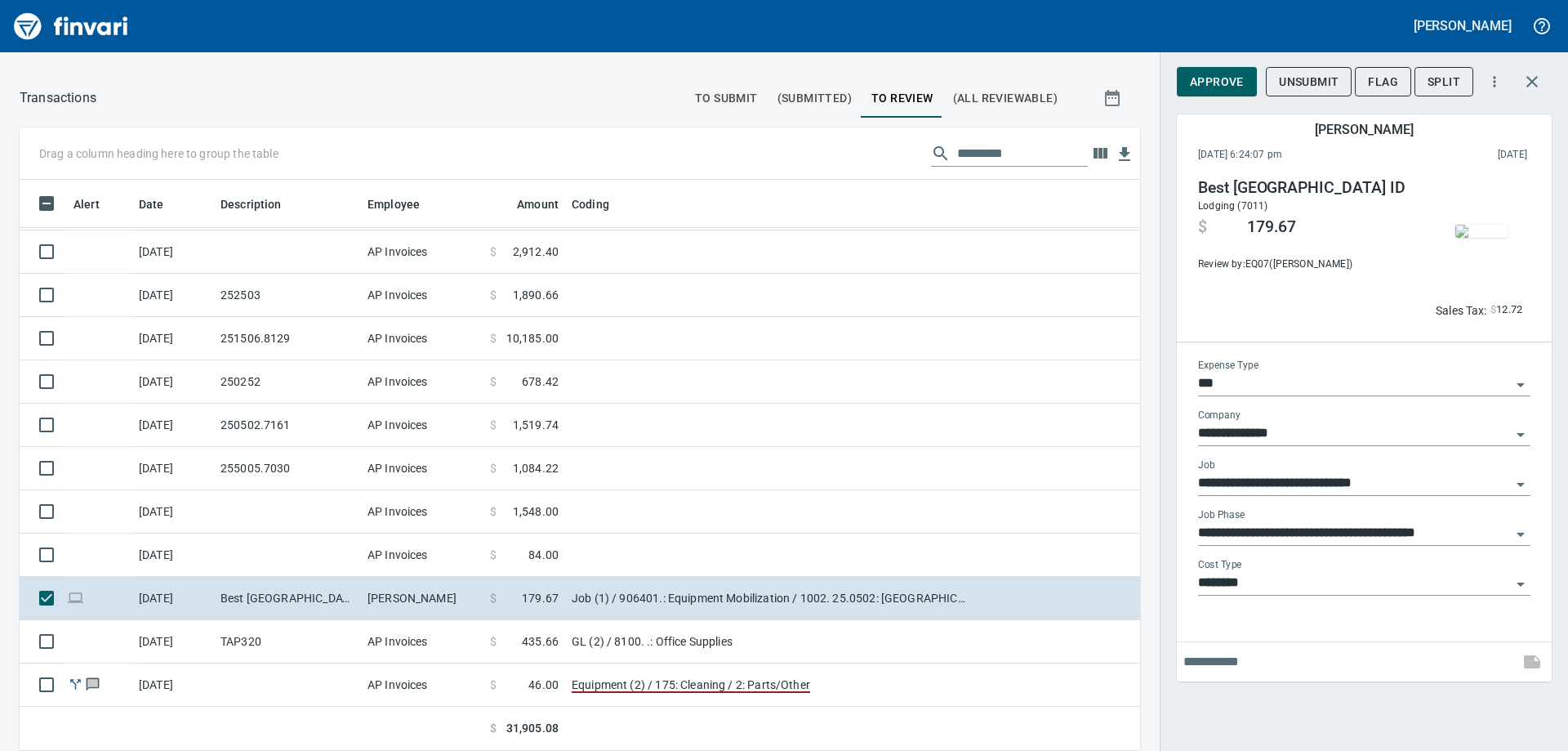
click at [1522, 585] on icon "Open" at bounding box center [1521, 585] width 8 height 4
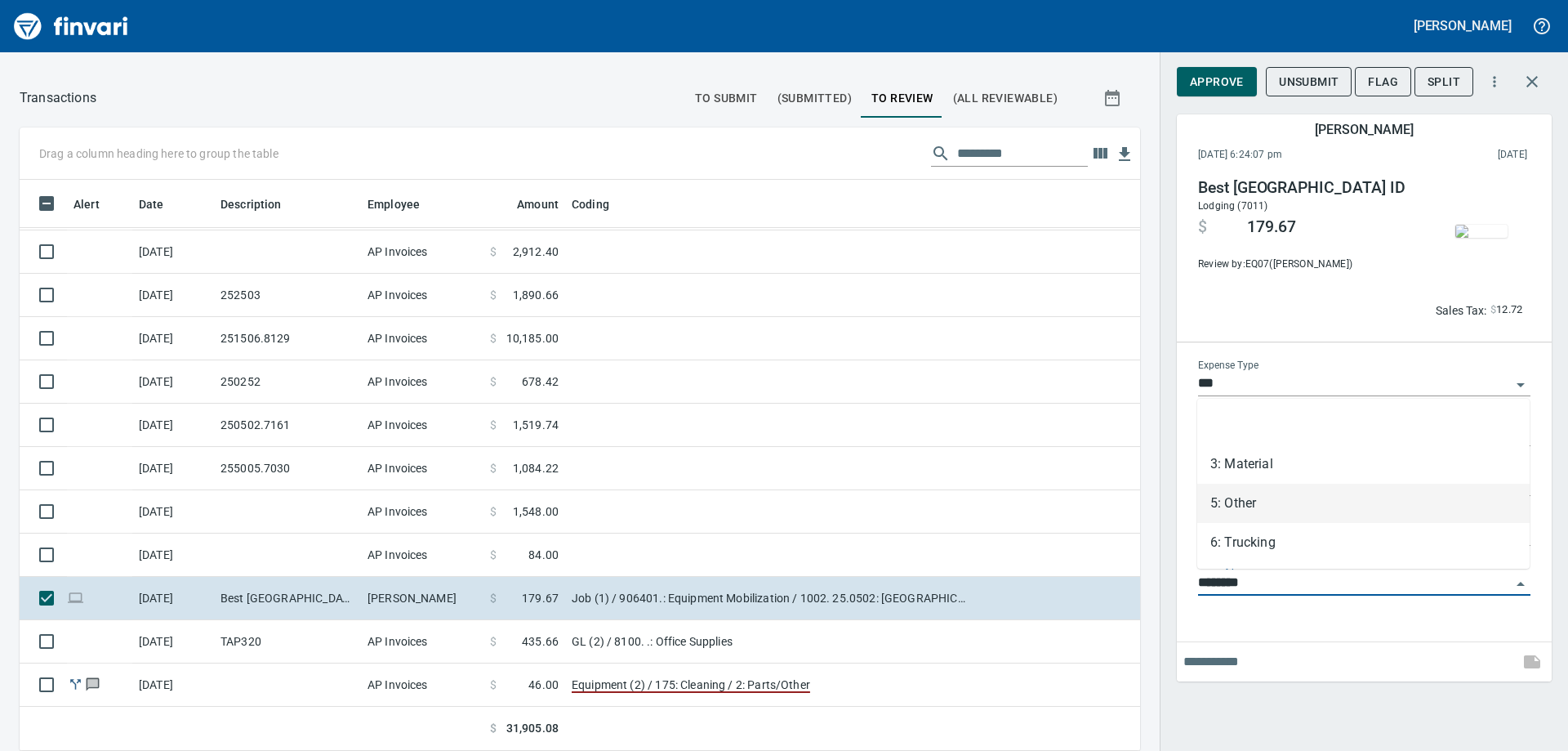
scroll to position [559, 1084]
click at [1255, 500] on li "5: Other" at bounding box center [1364, 503] width 332 height 39
click at [1320, 585] on input "********" at bounding box center [1355, 583] width 312 height 23
click at [1286, 629] on div at bounding box center [1365, 631] width 375 height 7
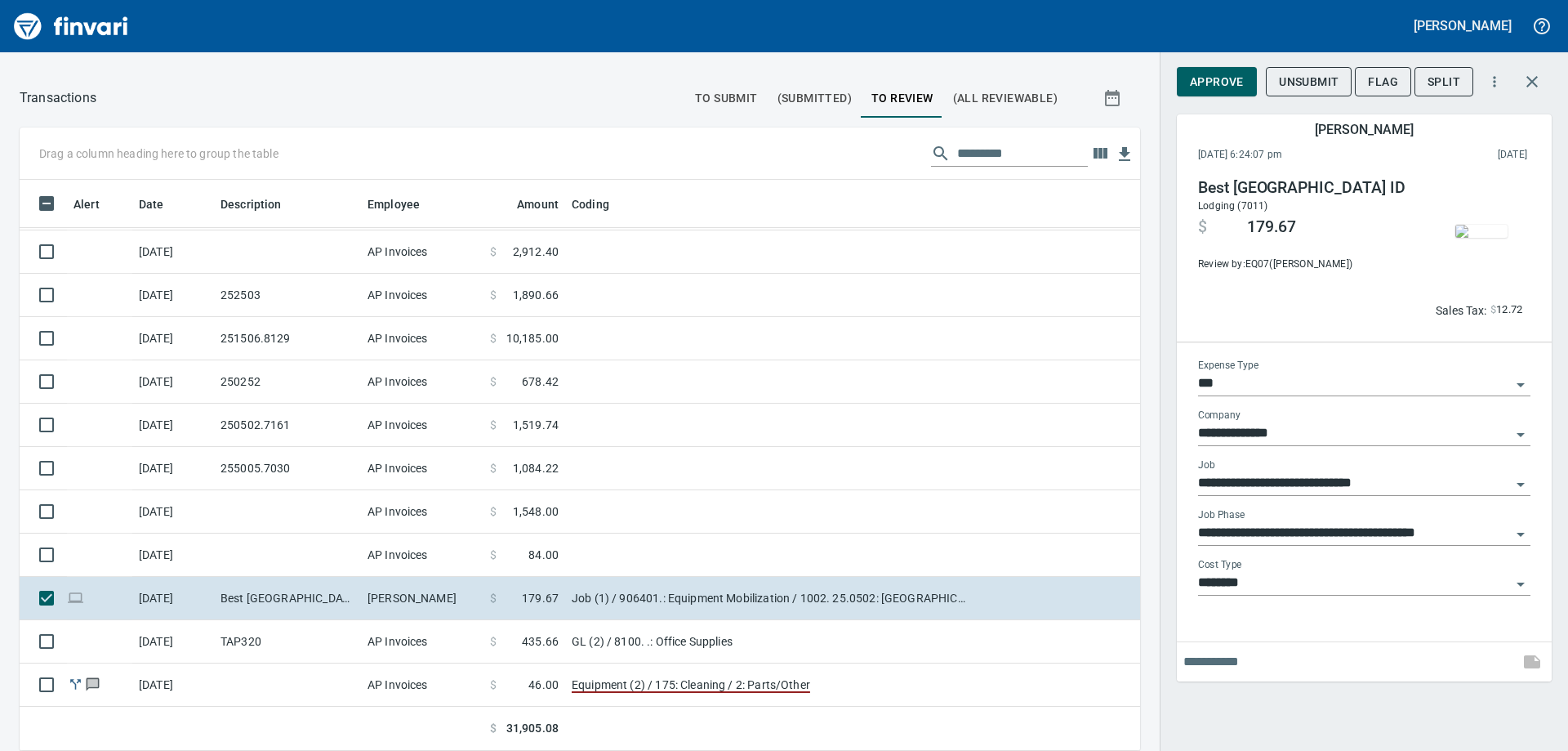
click at [1249, 662] on input "text" at bounding box center [1348, 662] width 329 height 27
type input "**********"
click at [1244, 83] on button "Approve" at bounding box center [1216, 82] width 80 height 30
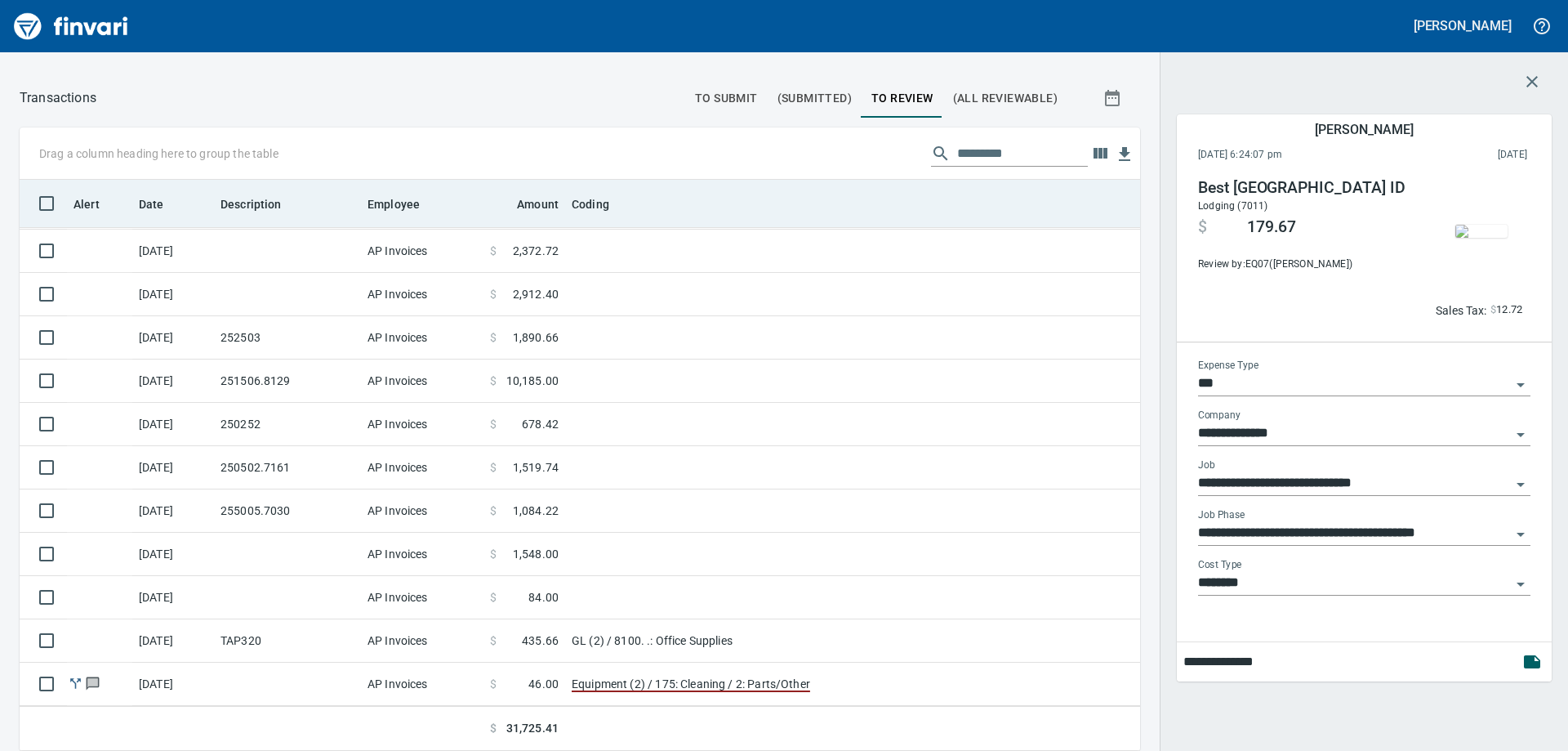
scroll to position [85, 0]
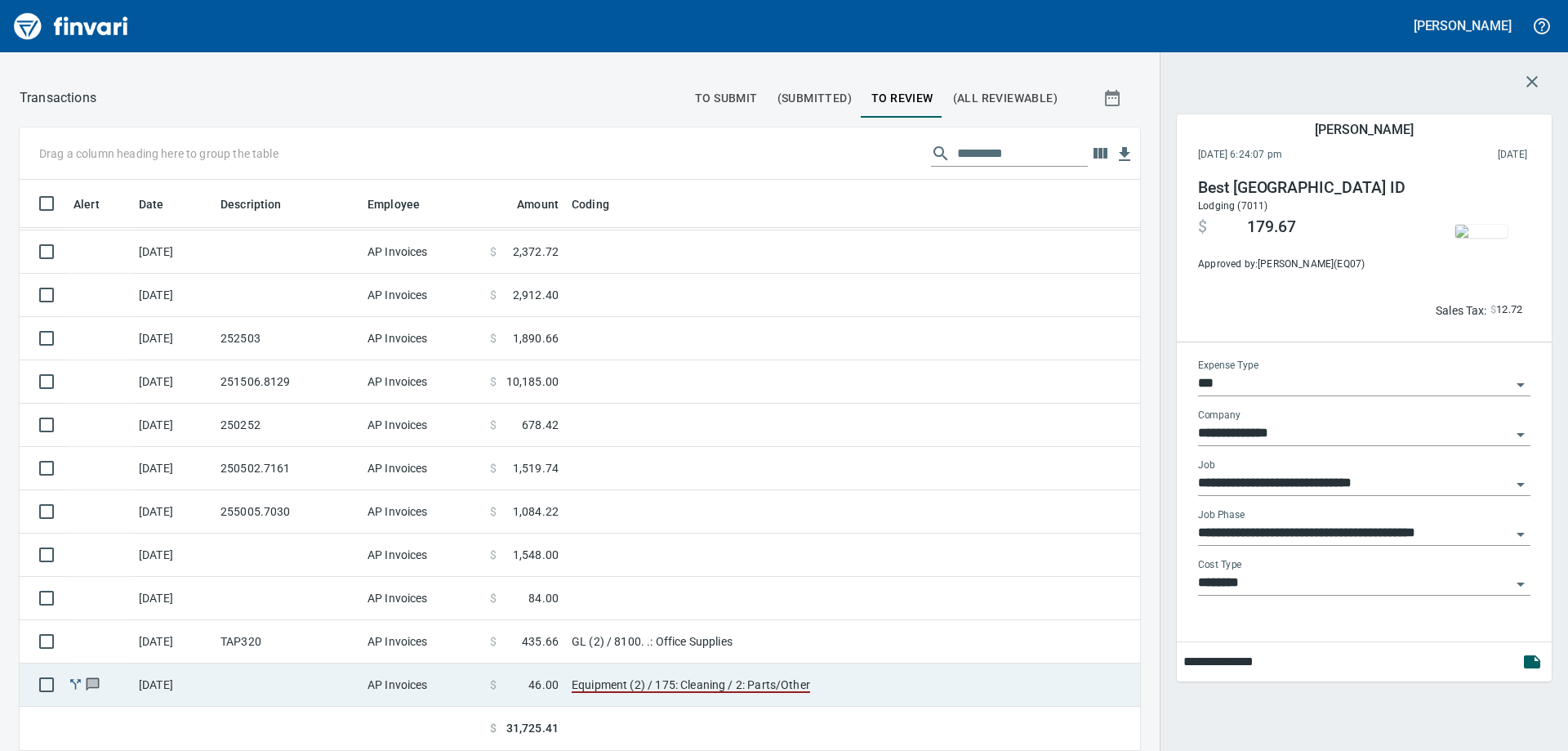
click at [274, 692] on td at bounding box center [288, 685] width 147 height 43
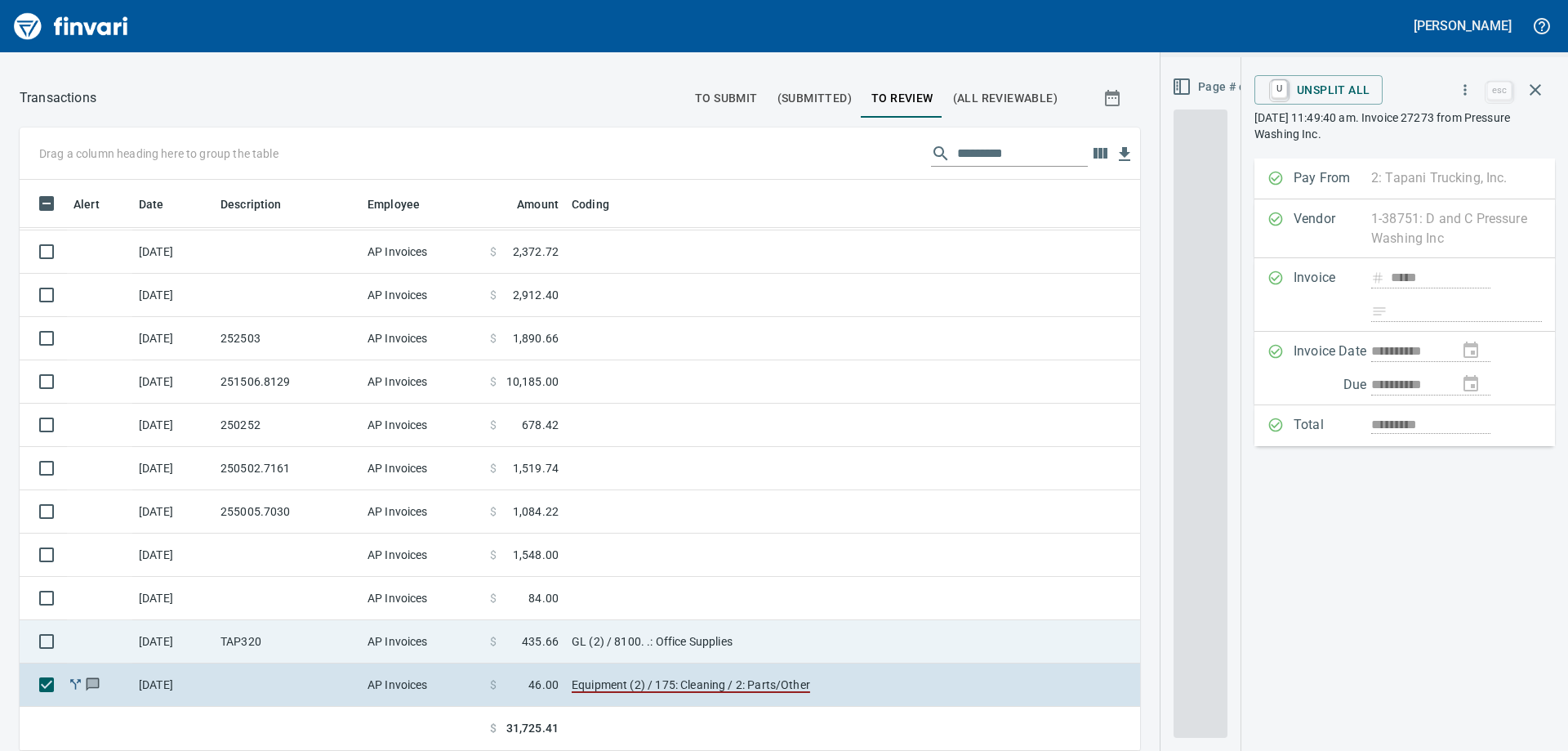
click at [283, 641] on td "TAP320" at bounding box center [288, 642] width 147 height 43
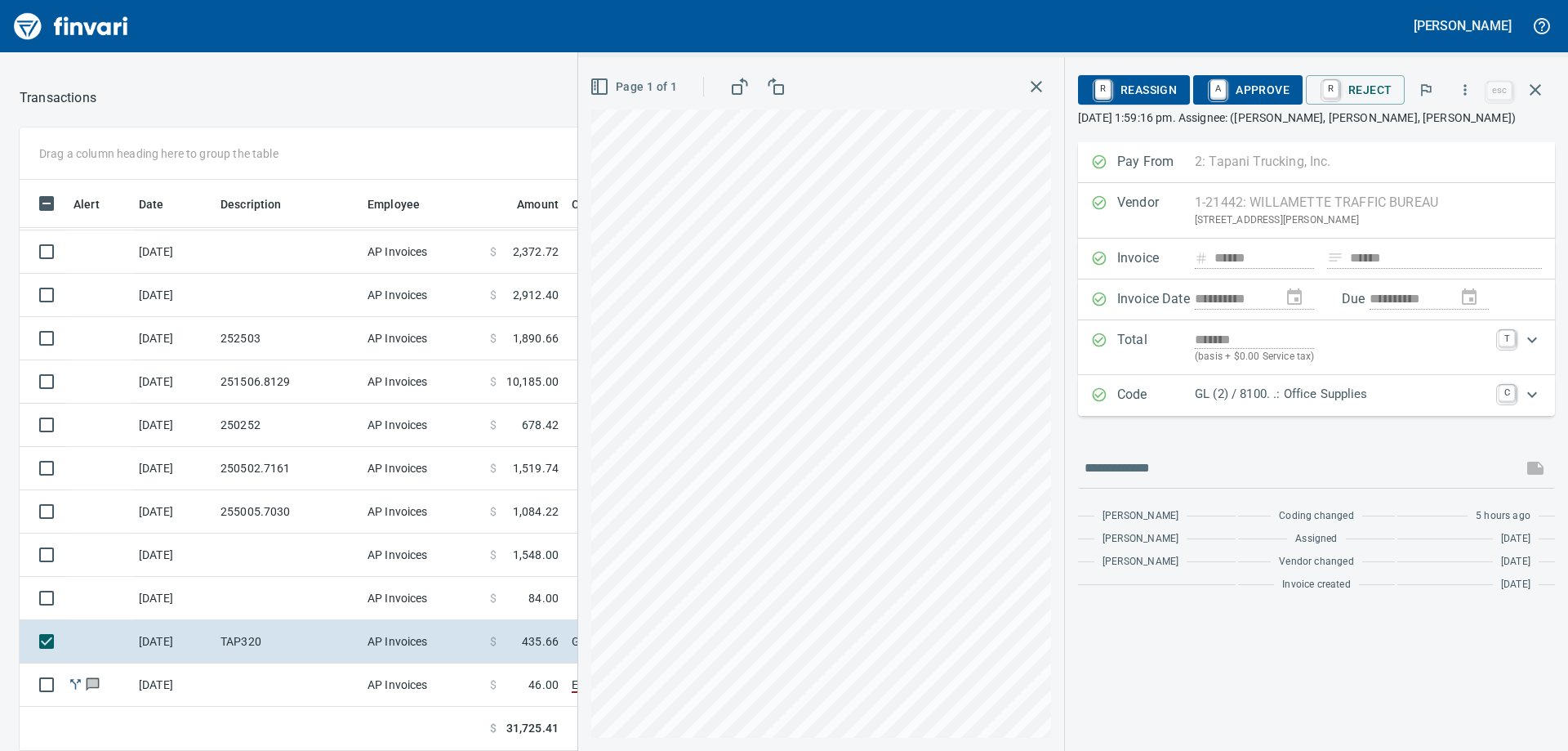
click at [1356, 390] on p "GL (2) / 8100. .: Office Supplies" at bounding box center [1341, 394] width 294 height 19
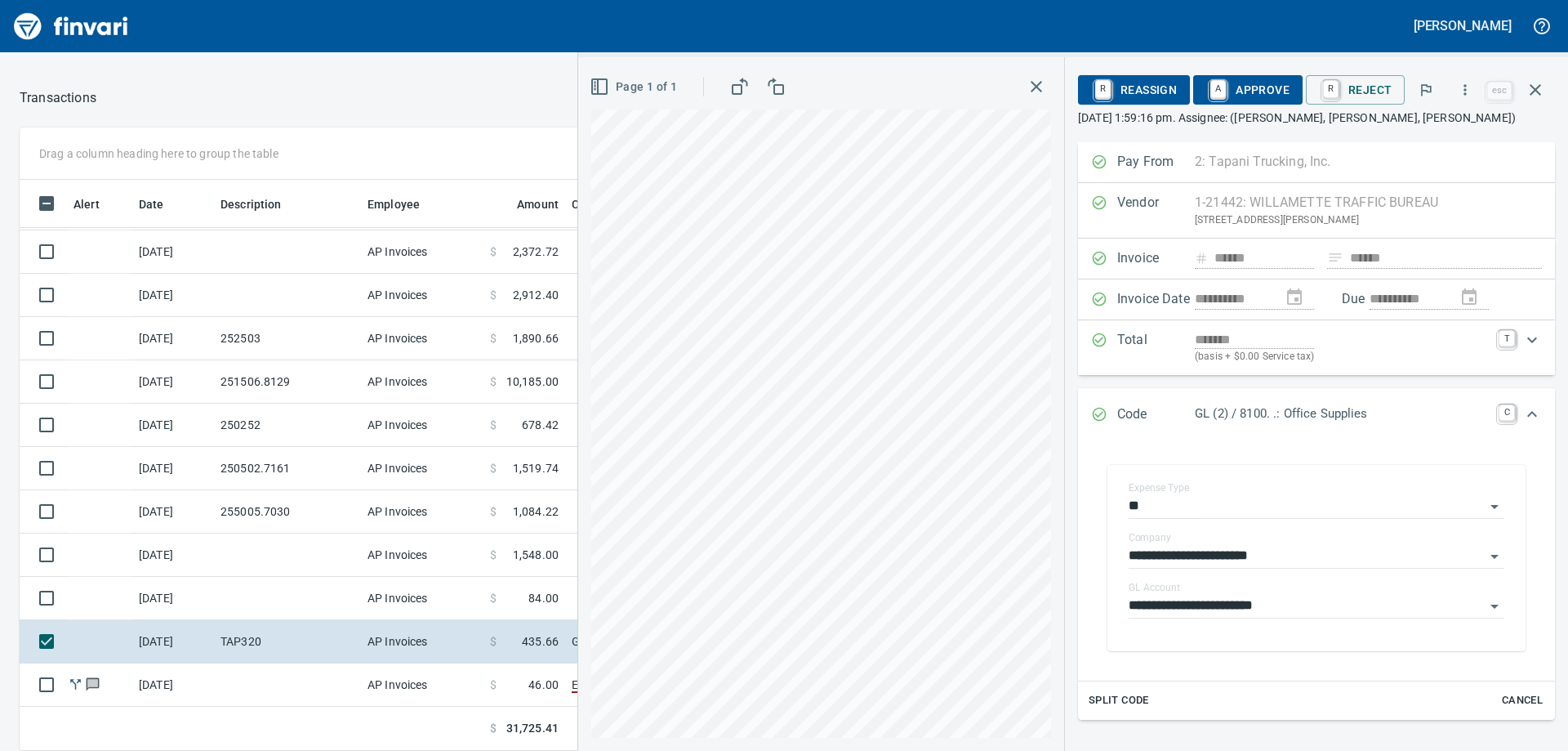
click at [1274, 92] on span "A Approve" at bounding box center [1248, 89] width 84 height 28
click at [1223, 89] on link "A" at bounding box center [1218, 88] width 16 height 18
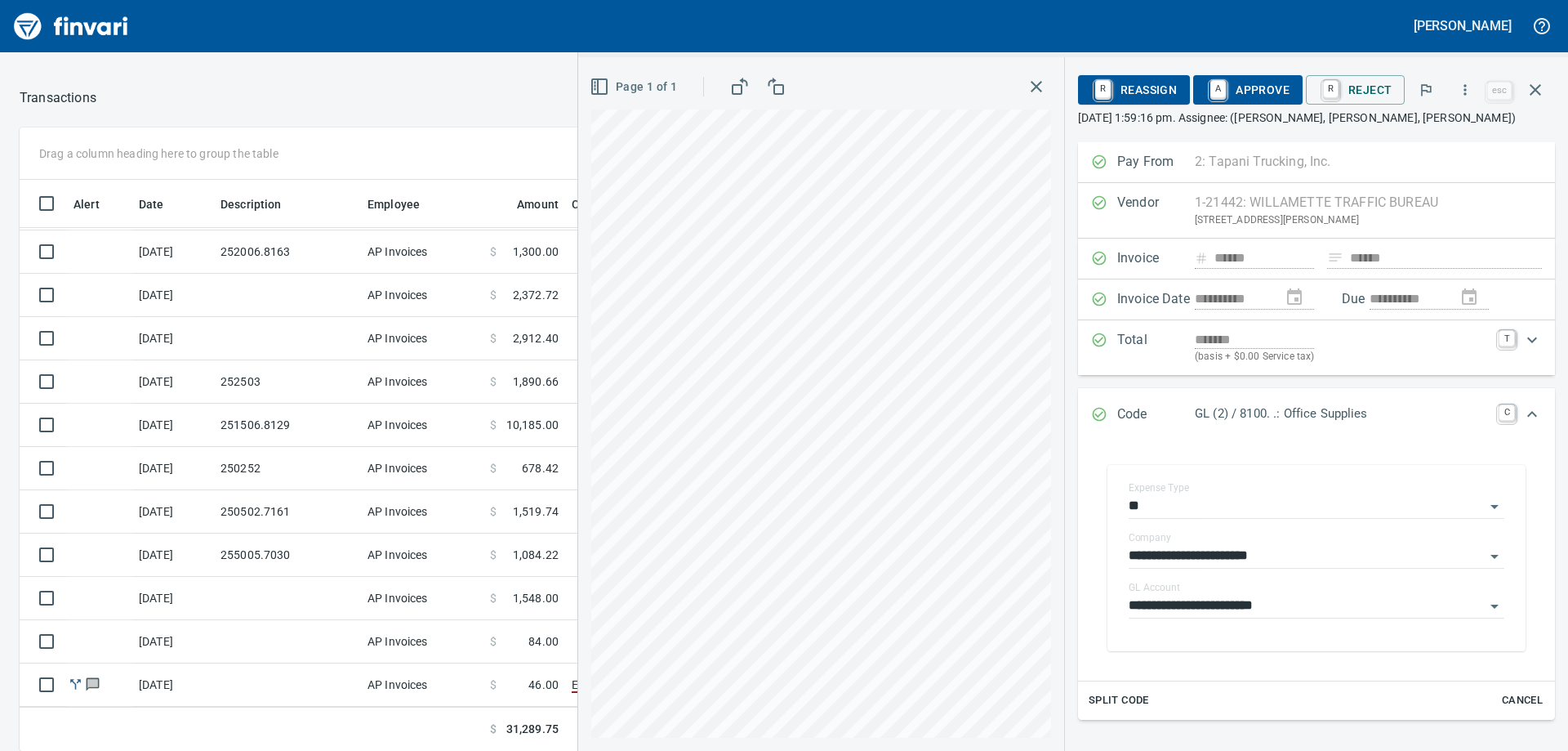
scroll to position [40, 0]
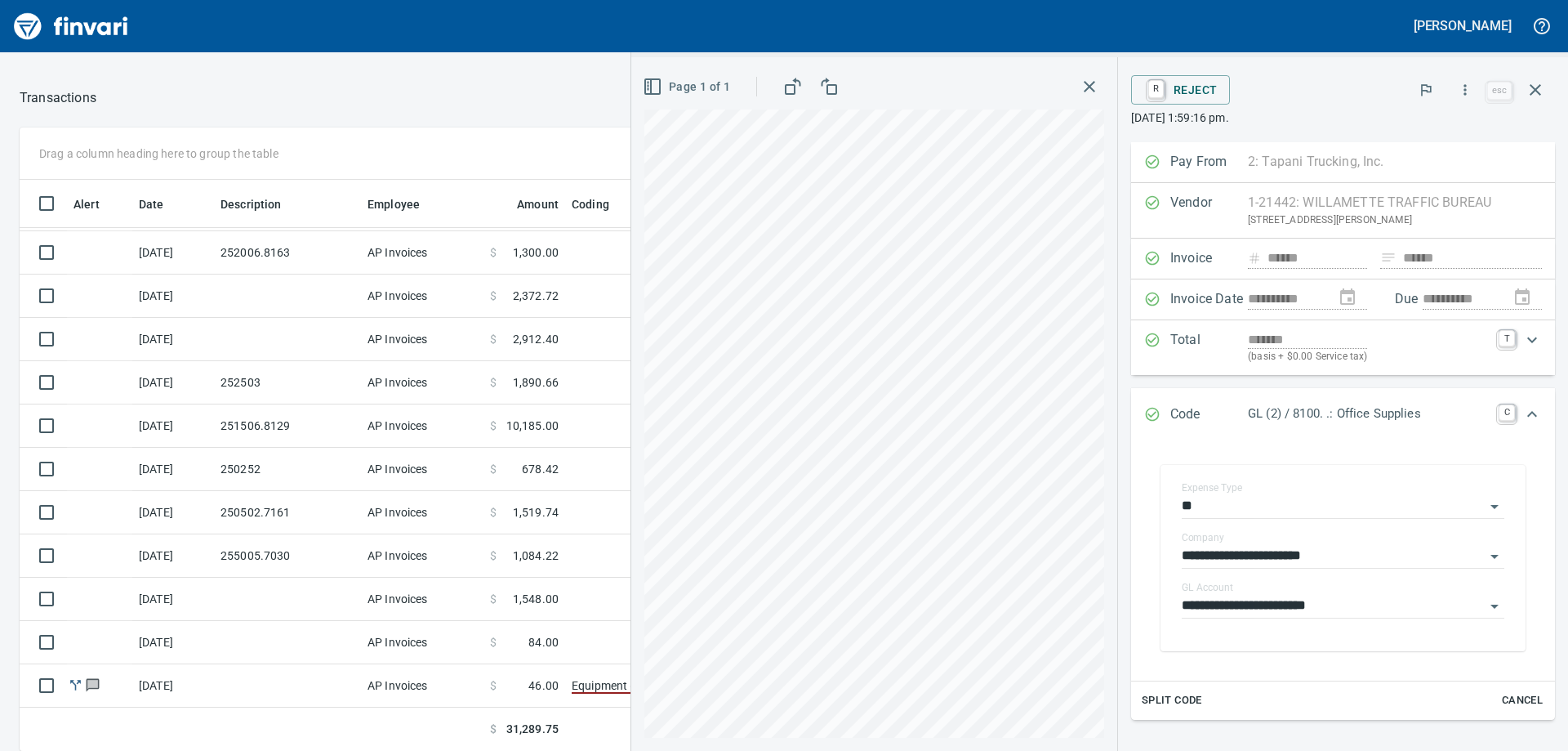
click at [1084, 87] on icon "button" at bounding box center [1090, 87] width 12 height 12
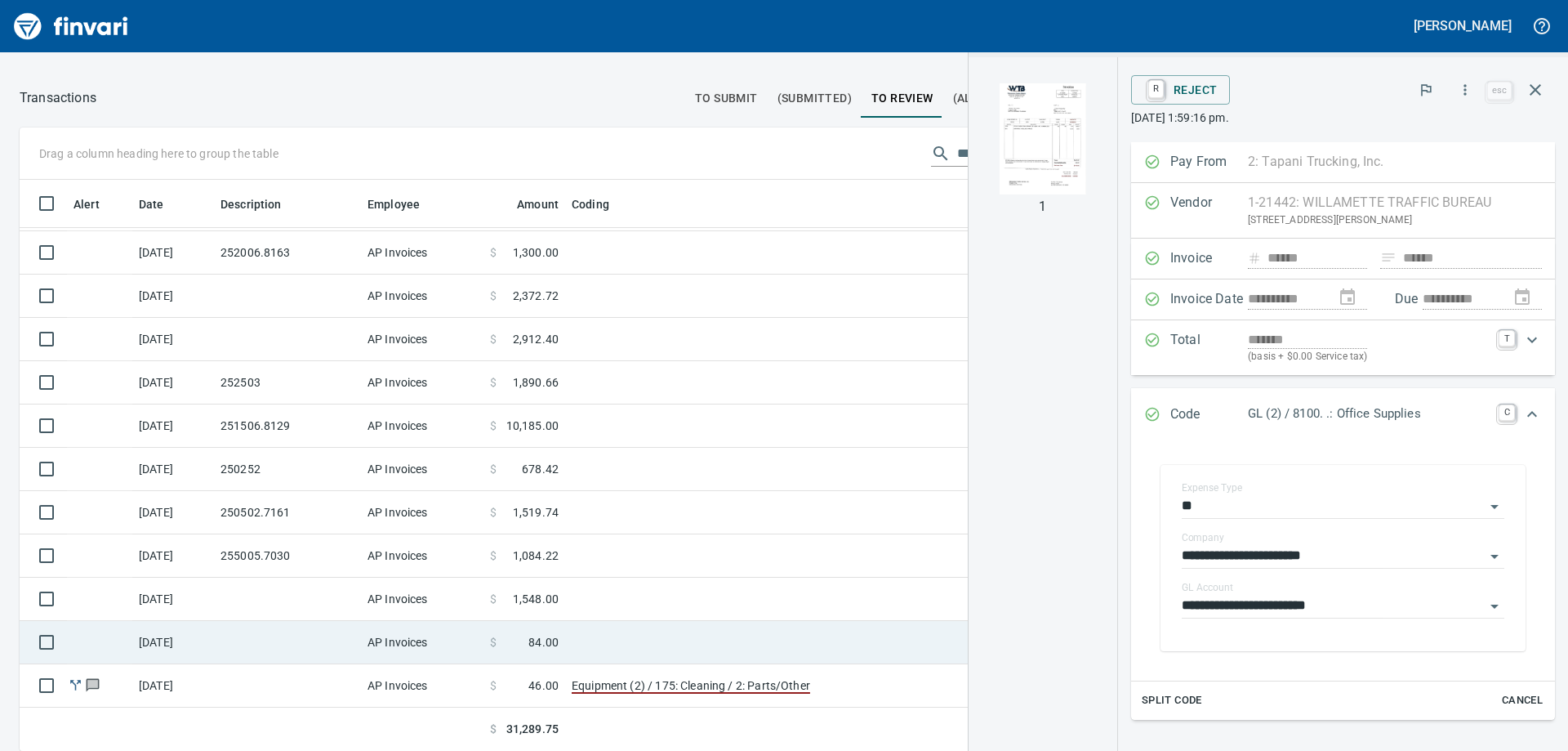
click at [283, 641] on td at bounding box center [288, 643] width 147 height 43
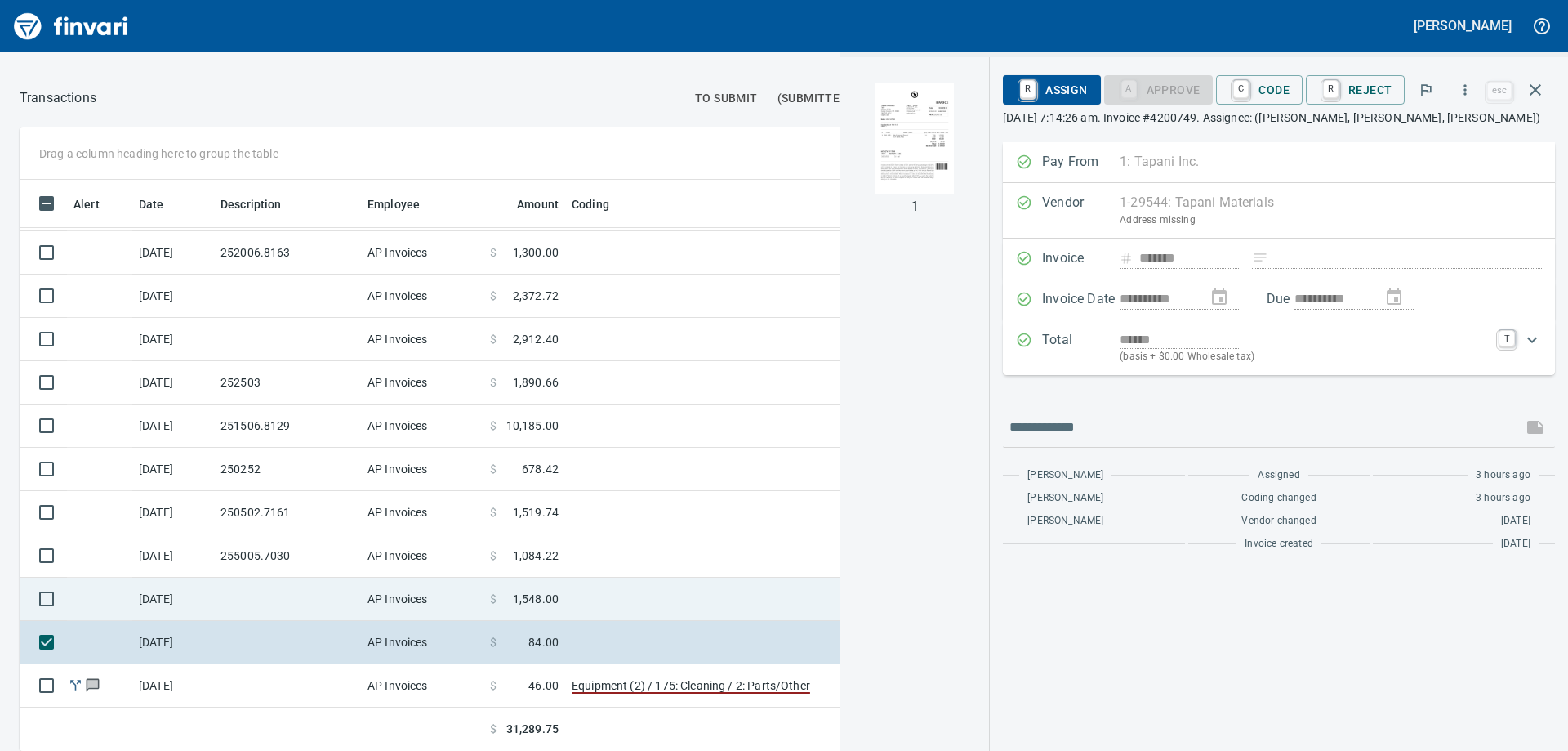
click at [287, 589] on td at bounding box center [288, 600] width 147 height 43
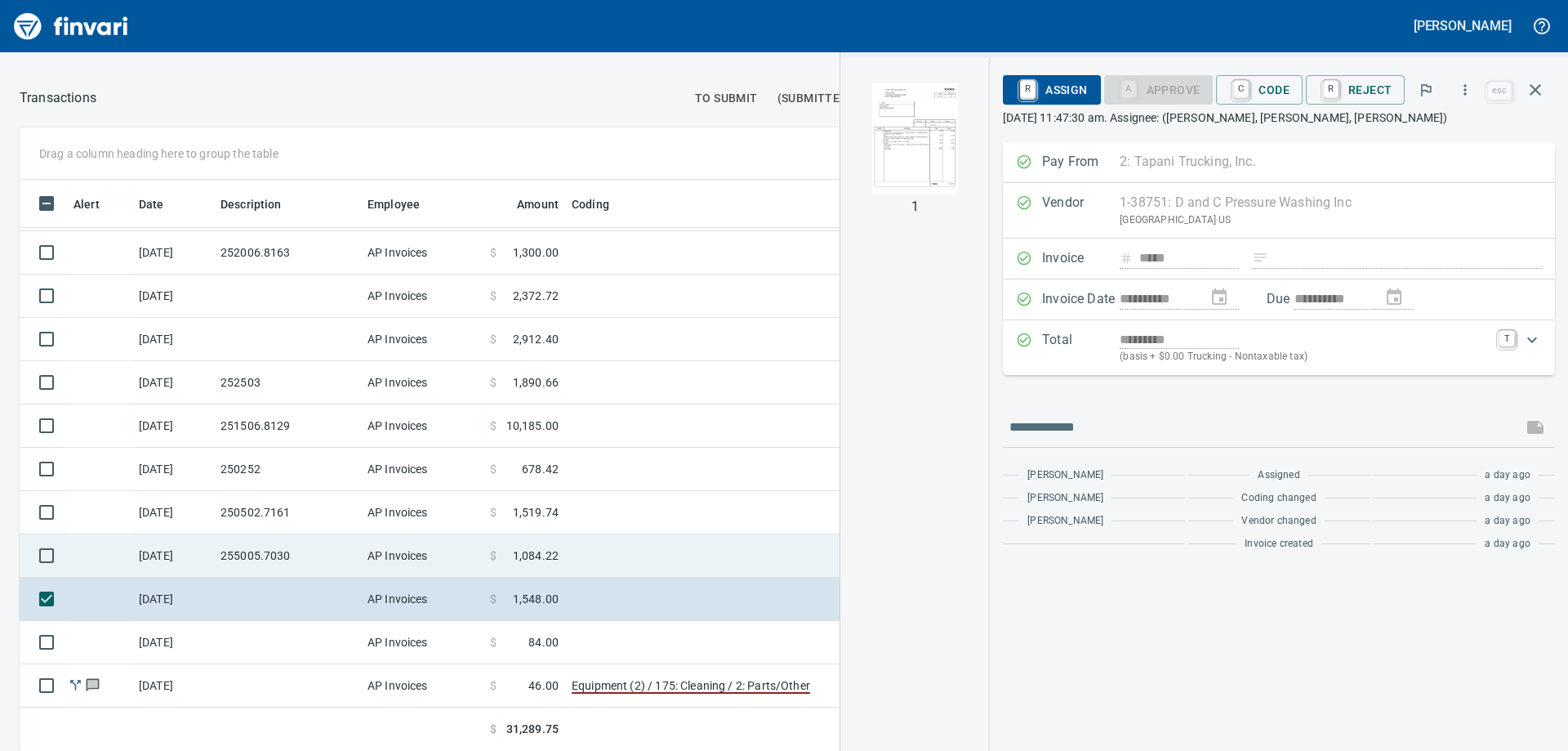
click at [280, 549] on td "255005.7030" at bounding box center [288, 556] width 147 height 43
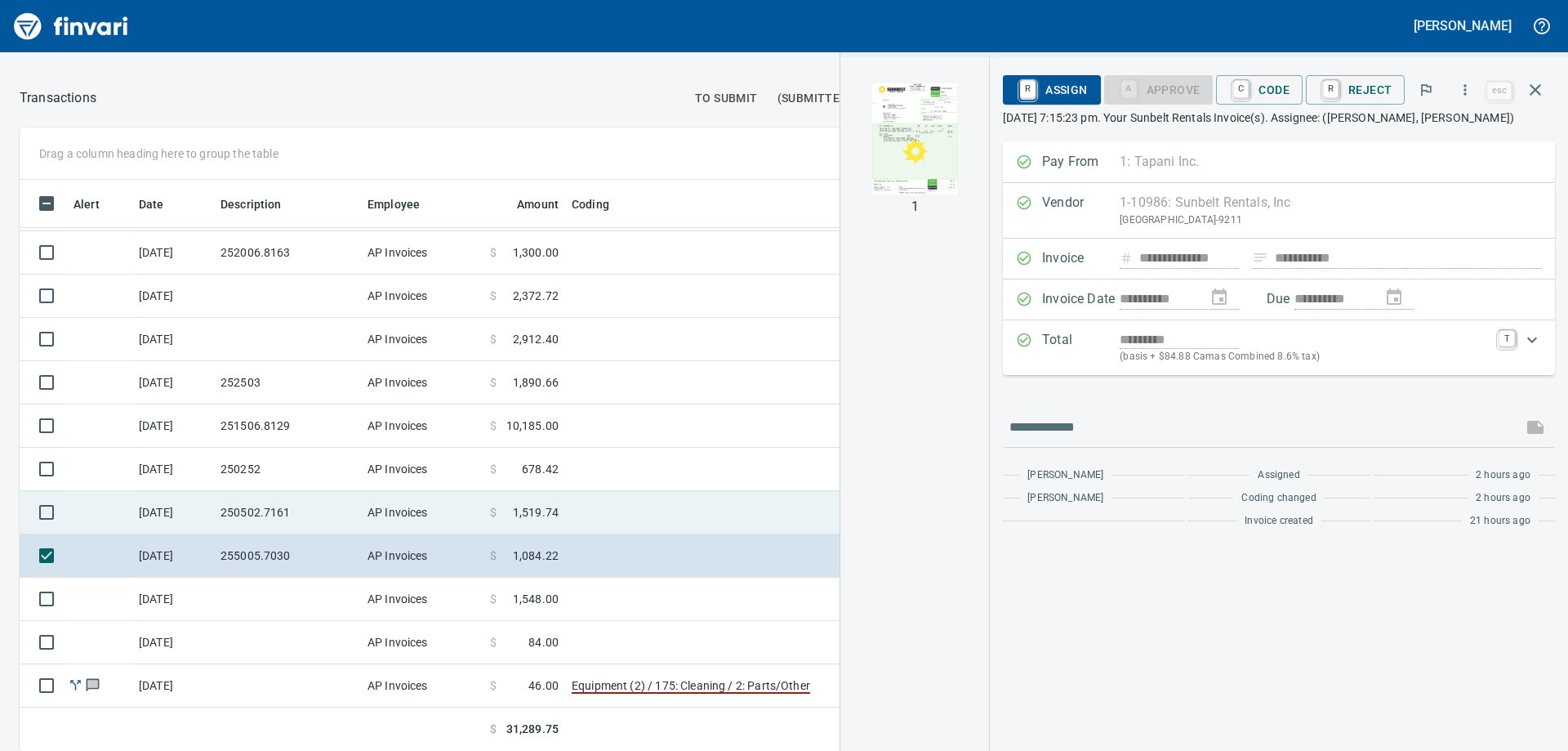
click at [274, 515] on td "250502.7161" at bounding box center [288, 513] width 147 height 43
